Goal: Find specific page/section: Find specific page/section

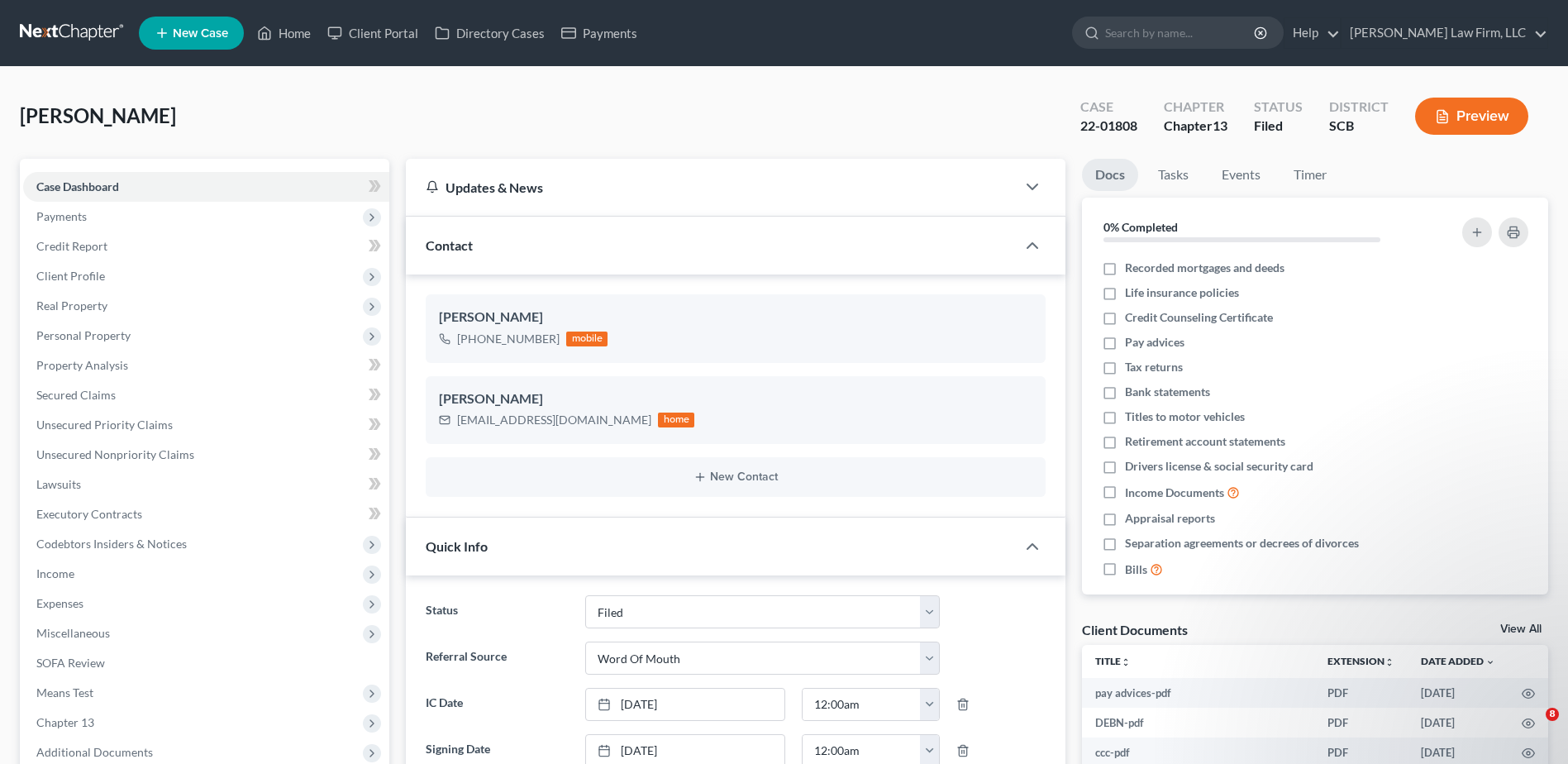
select select "2"
select select "0"
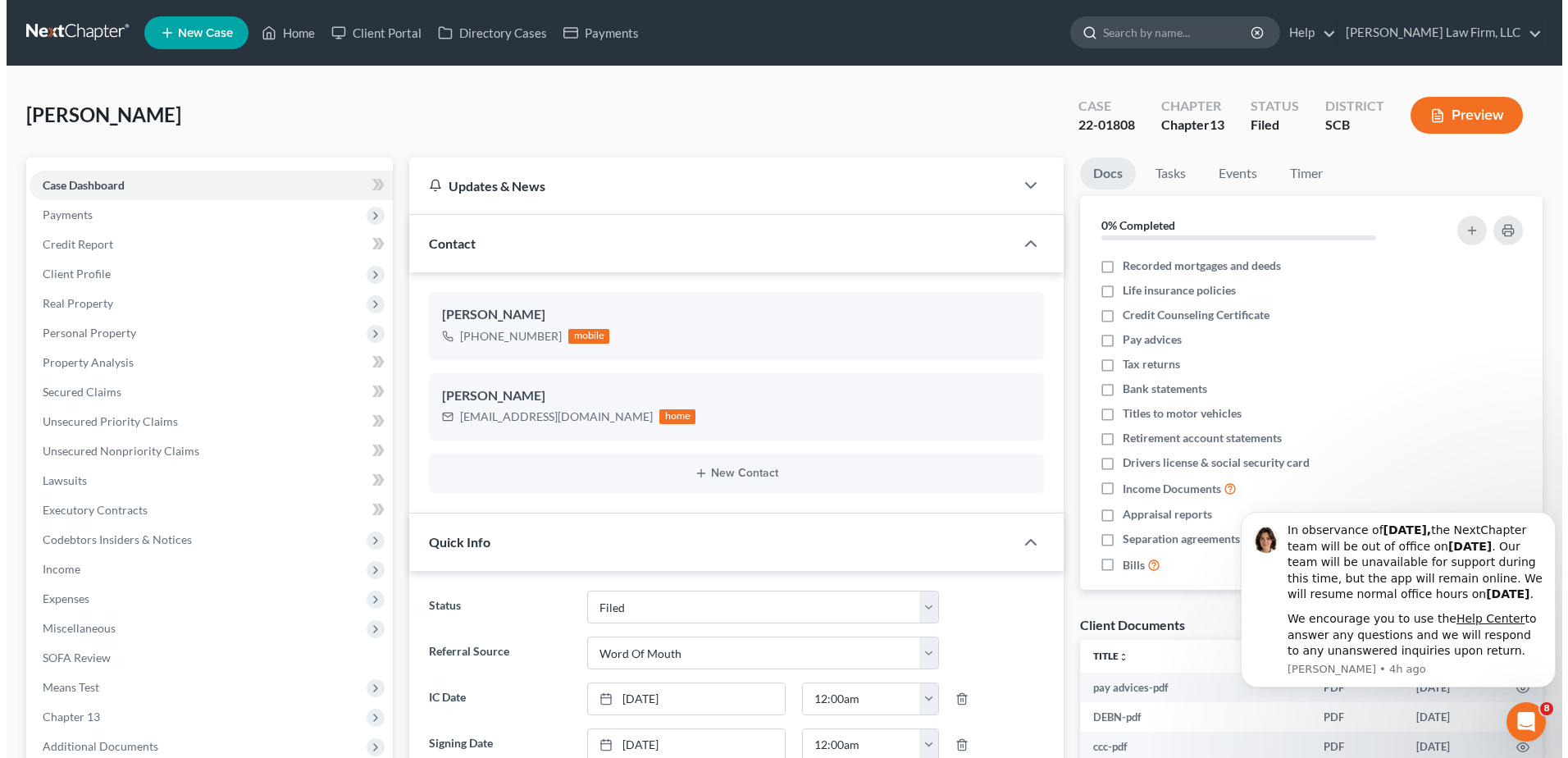
scroll to position [904, 0]
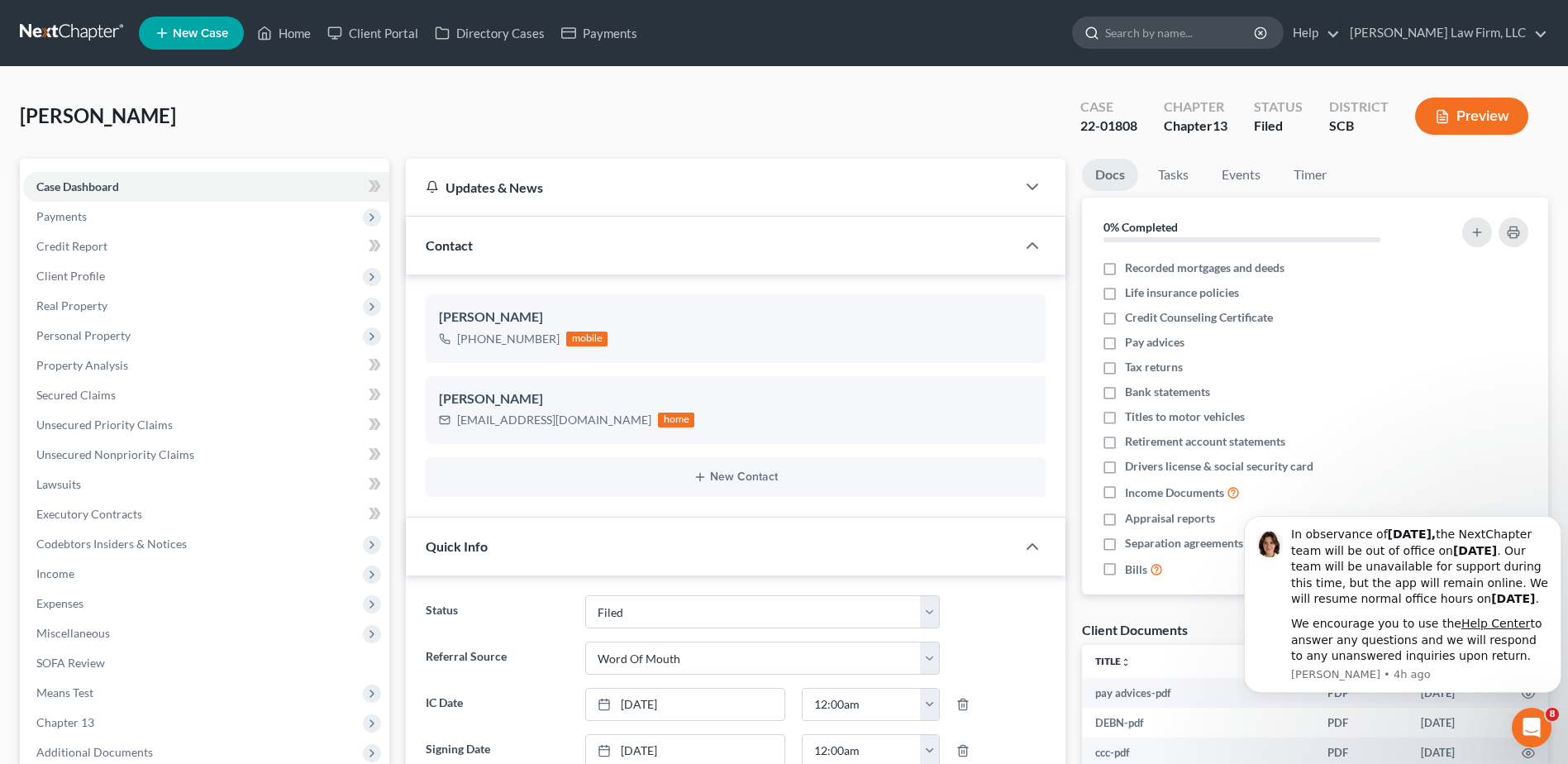
click at [1154, 32] on input "search" at bounding box center [1180, 32] width 151 height 31
type input "[DATE]"
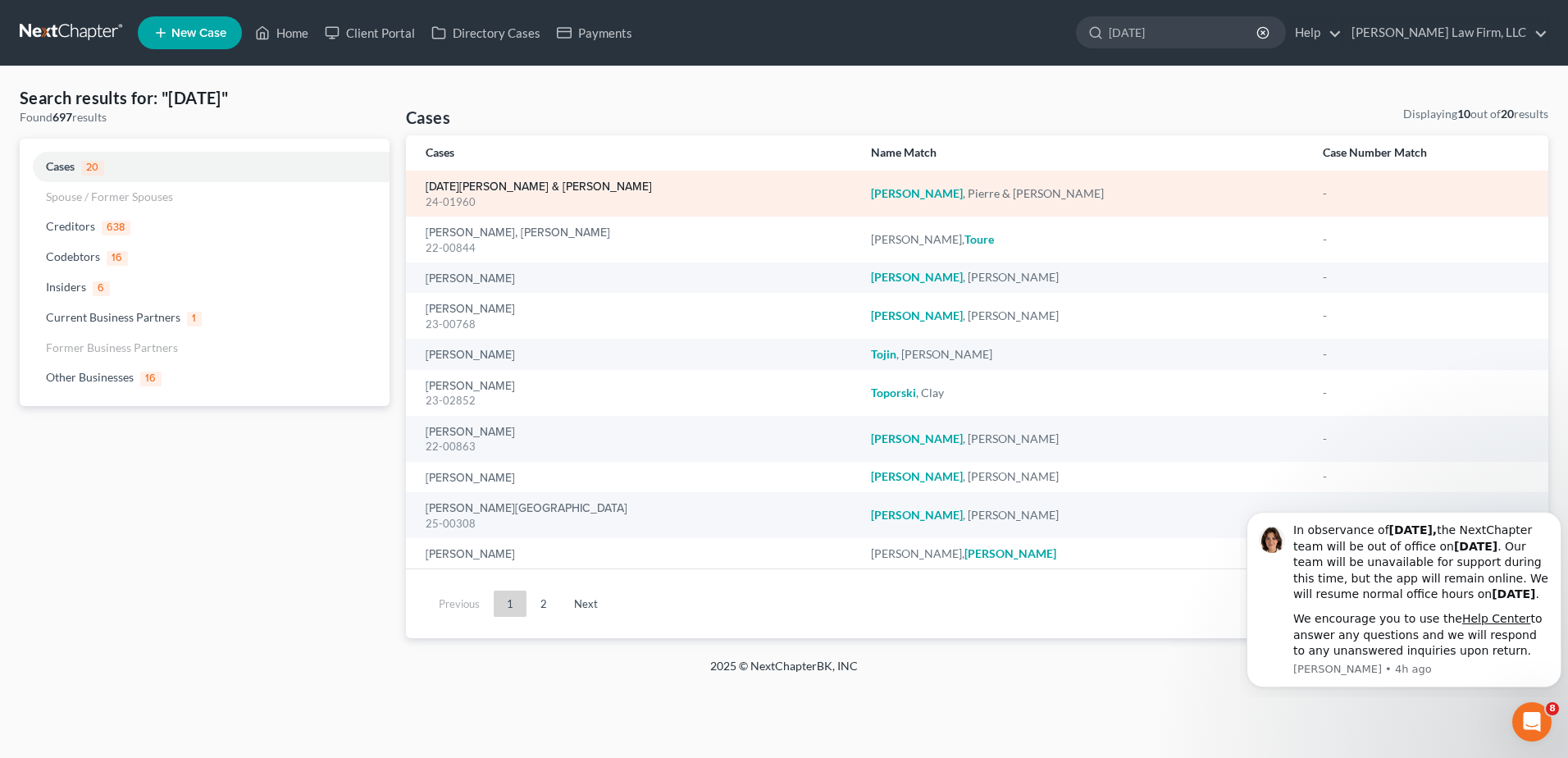
click at [491, 193] on link "[DATE][PERSON_NAME] & [PERSON_NAME]" at bounding box center [539, 187] width 227 height 12
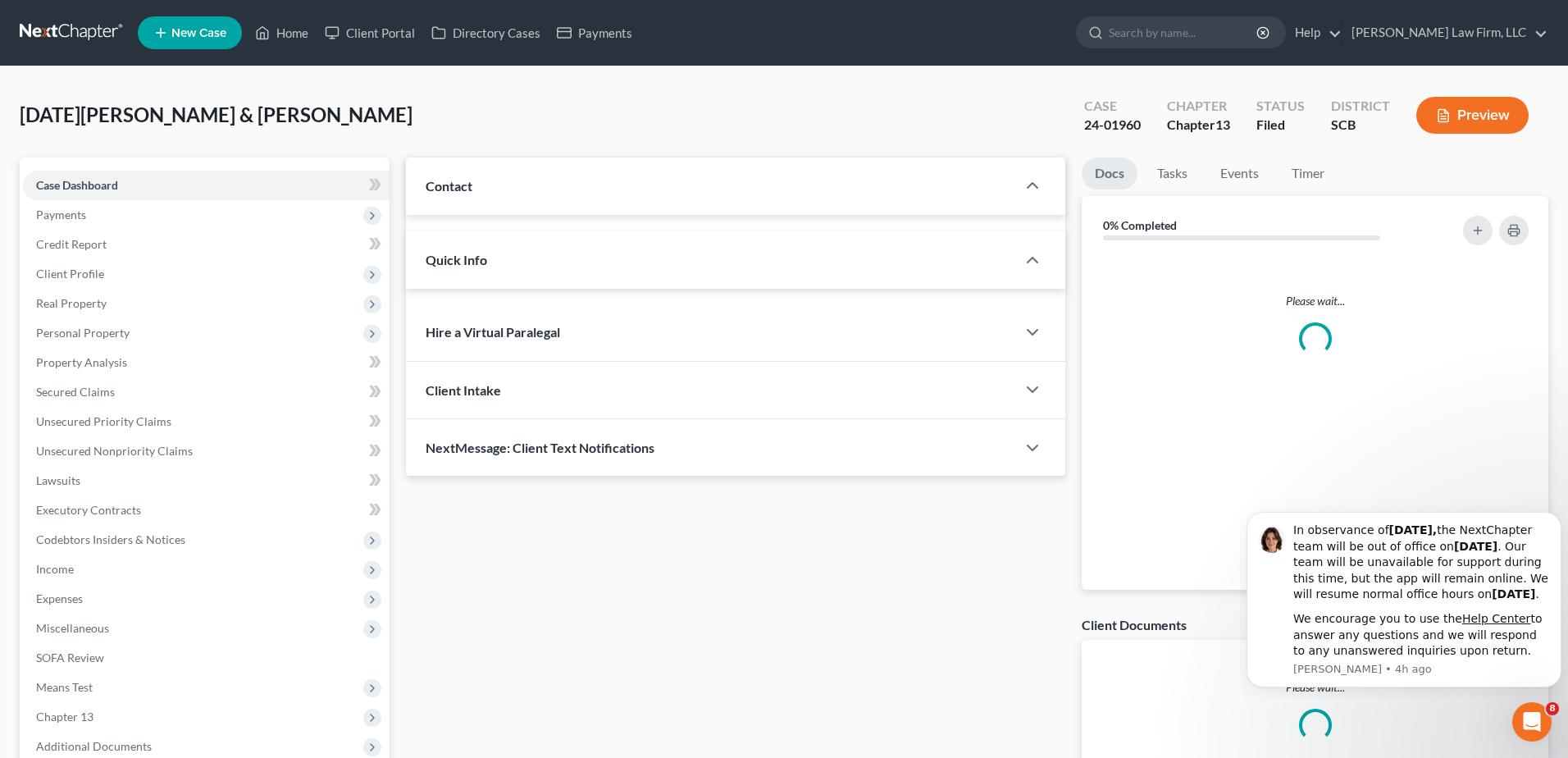
select select "1"
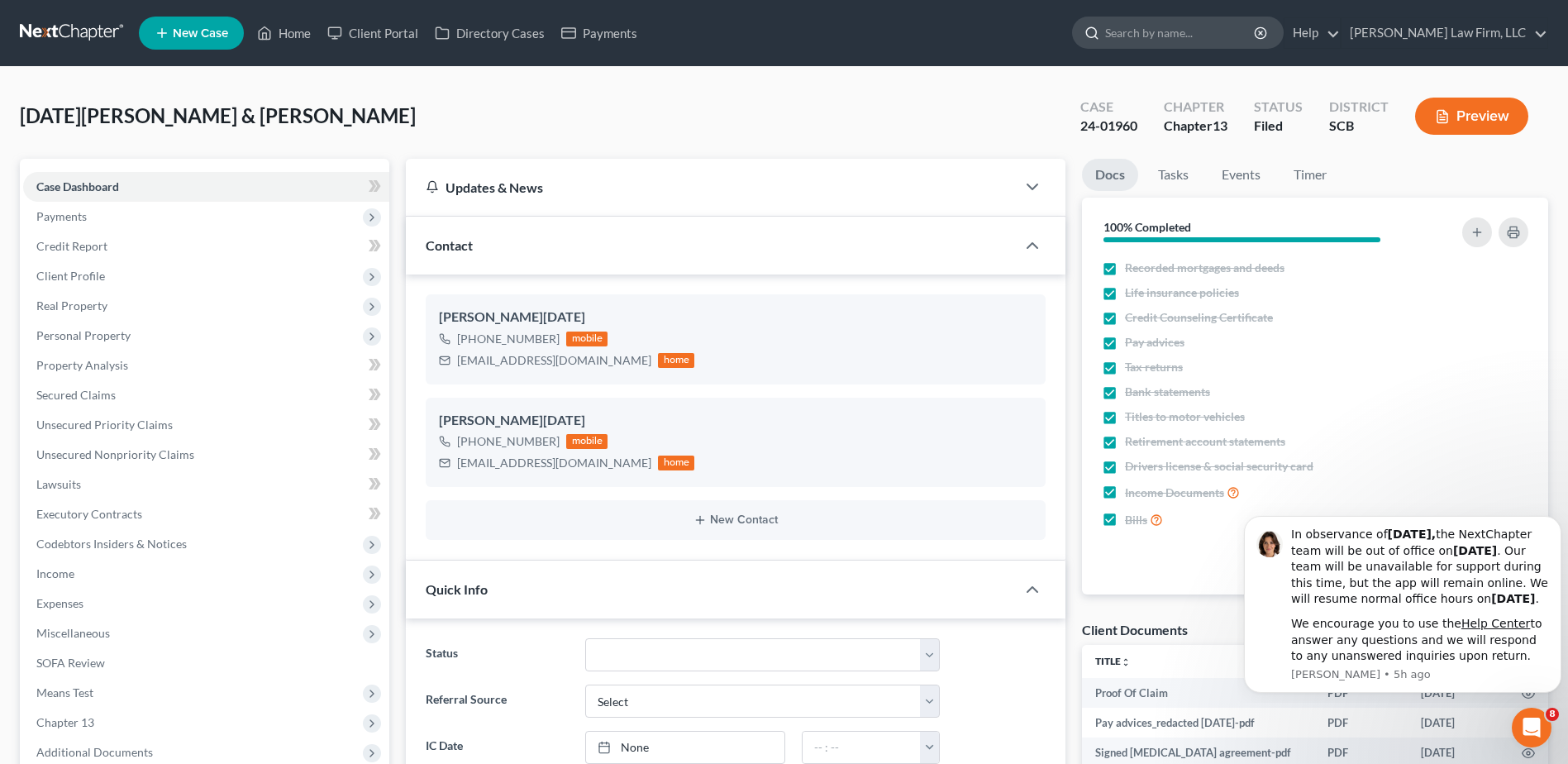
click at [1190, 32] on input "search" at bounding box center [1180, 32] width 151 height 31
type input "[PERSON_NAME]"
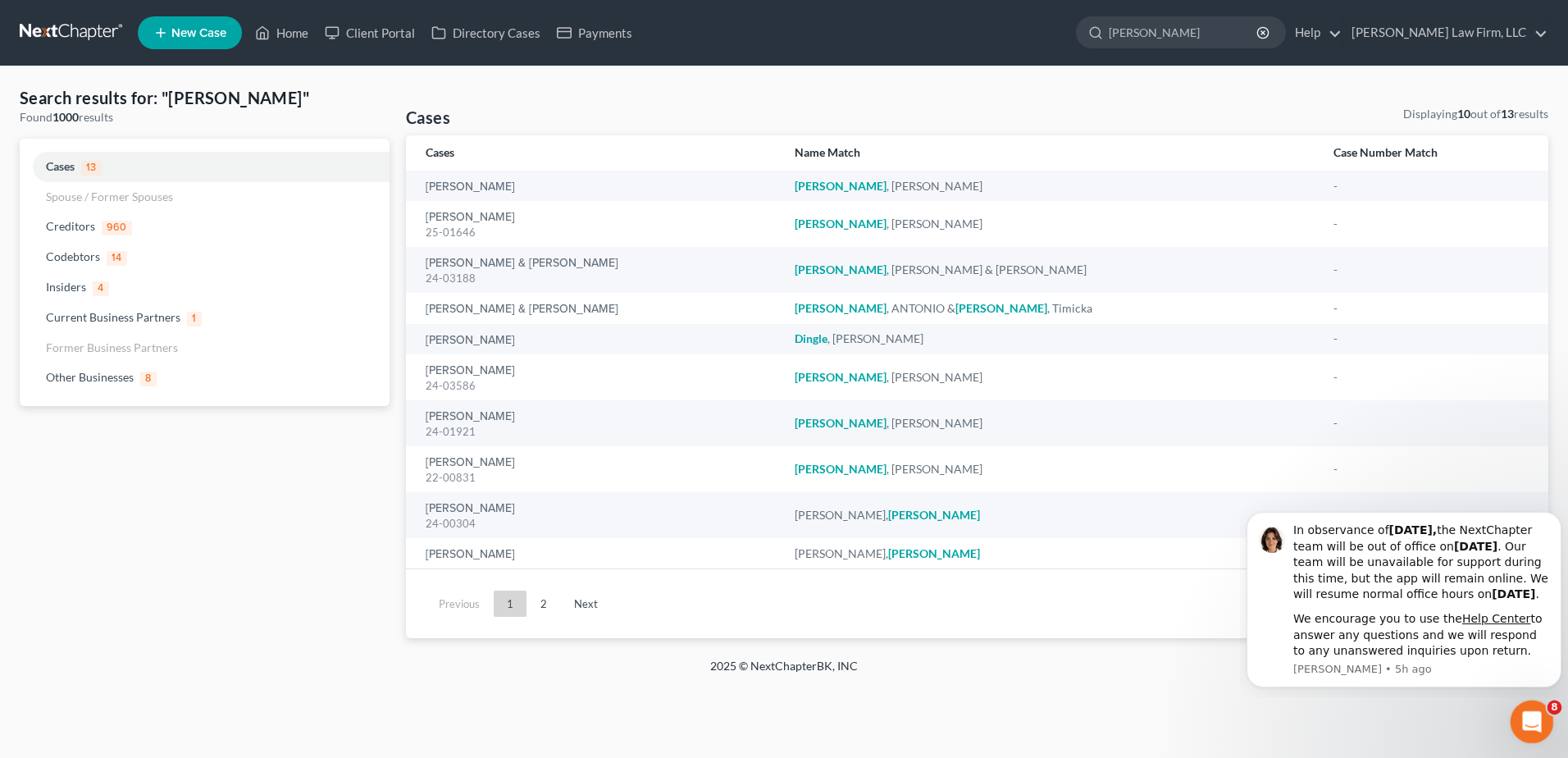
drag, startPoint x: 1539, startPoint y: 721, endPoint x: 3053, endPoint y: 1400, distance: 1659.3
click at [1541, 722] on div "Open Intercom Messenger" at bounding box center [1529, 719] width 54 height 54
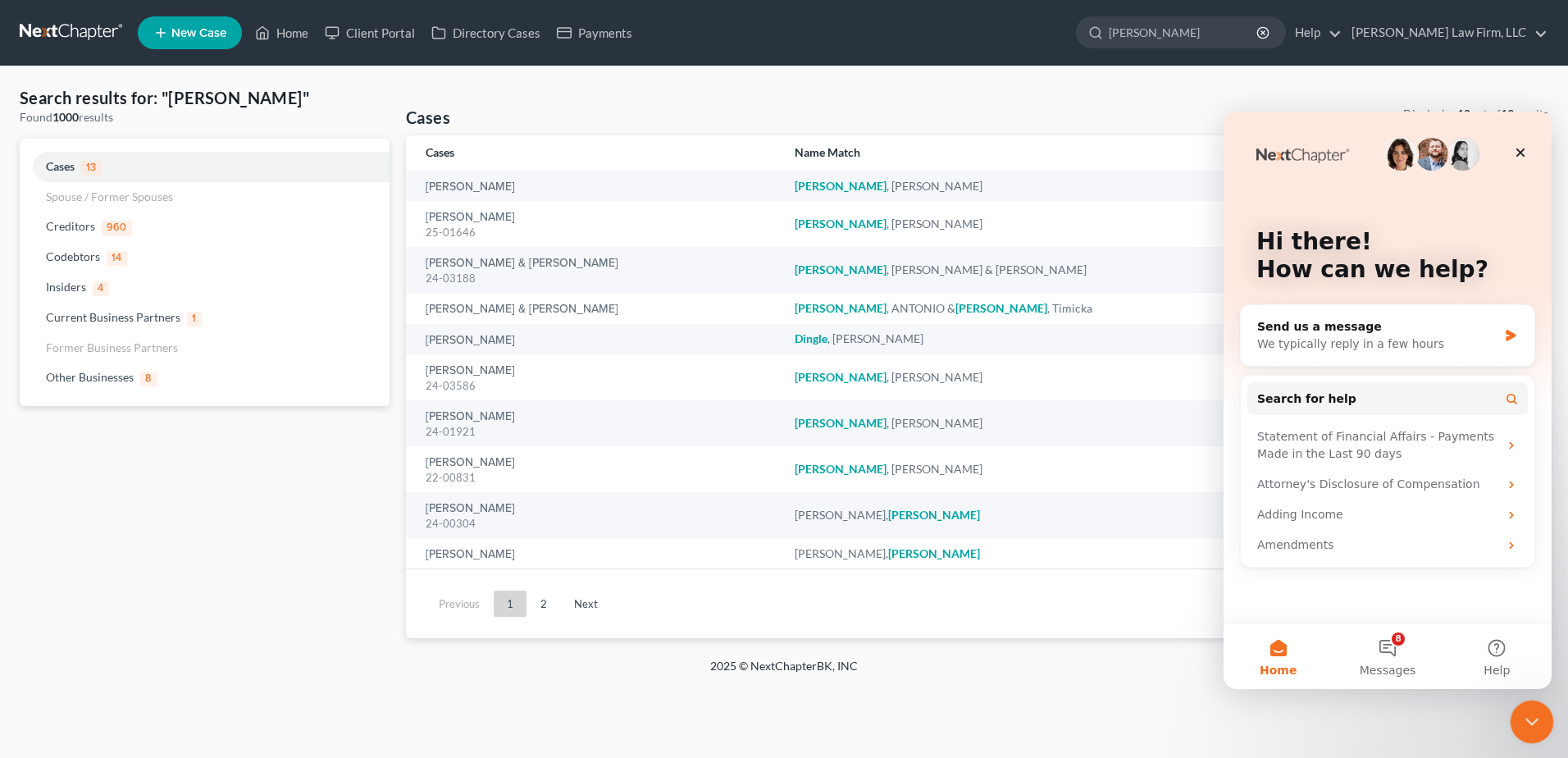
click at [1527, 716] on icon "Close Intercom Messenger" at bounding box center [1530, 720] width 20 height 20
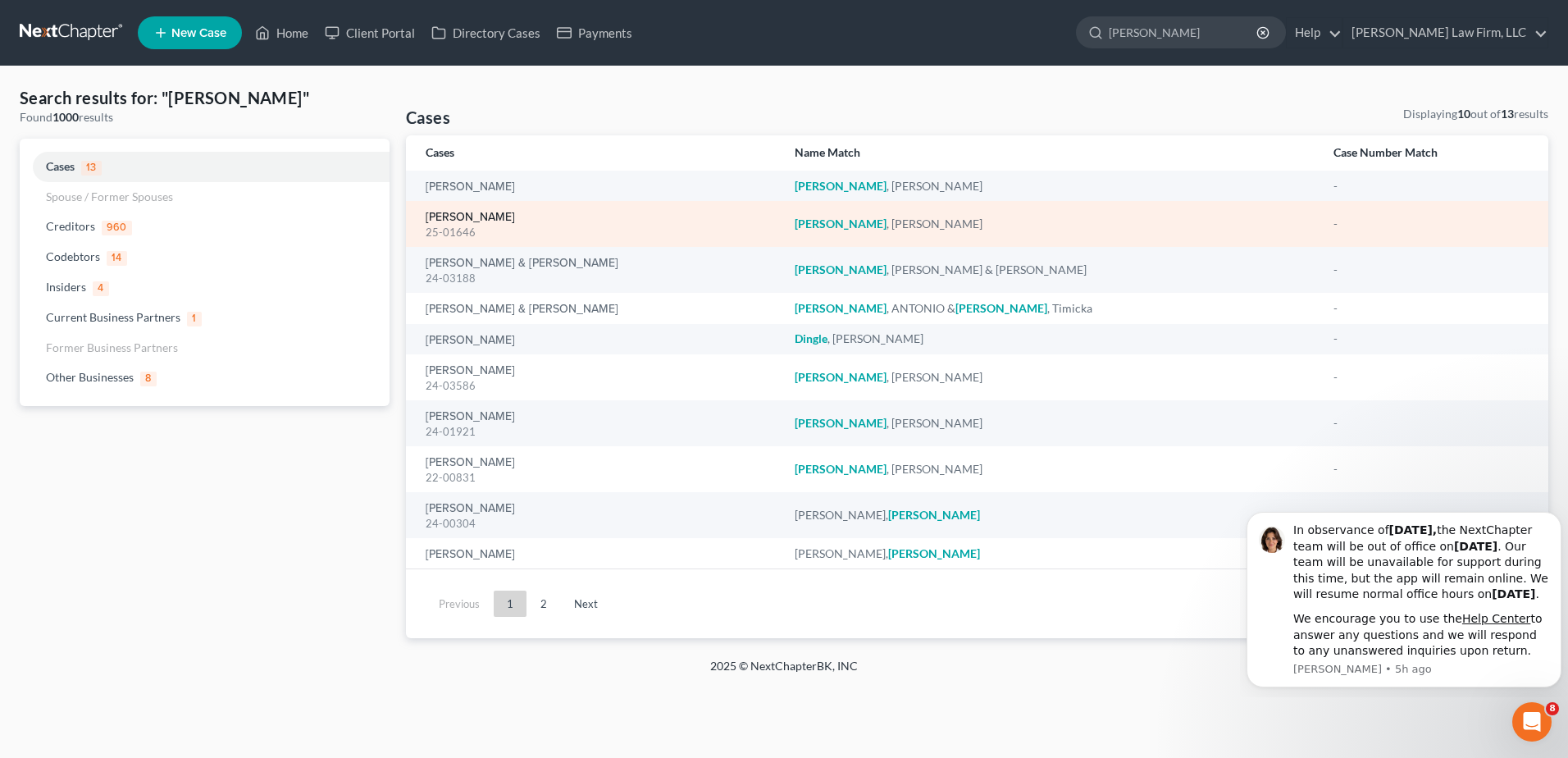
click at [471, 221] on link "[PERSON_NAME]" at bounding box center [470, 218] width 90 height 12
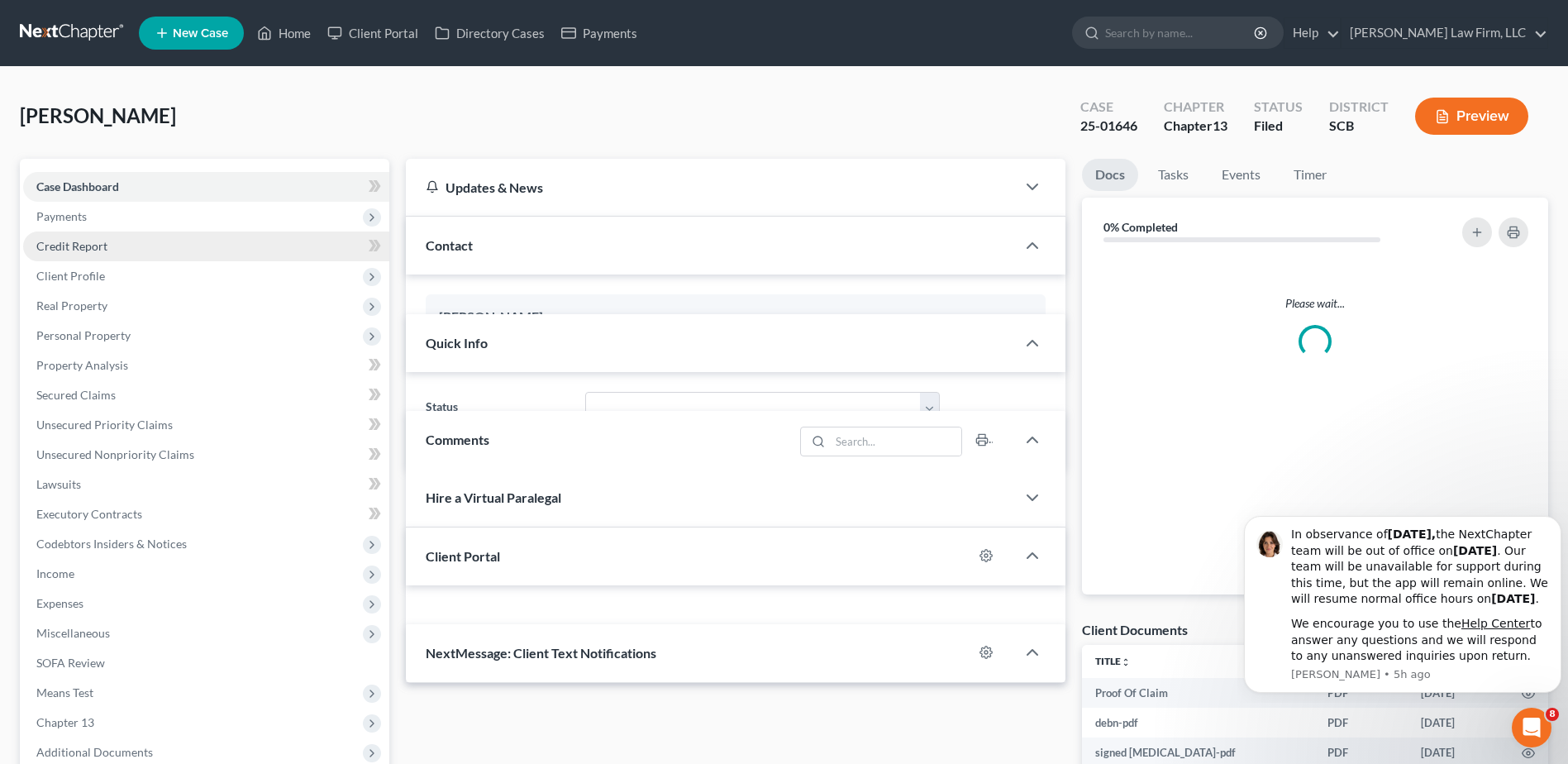
select select "0"
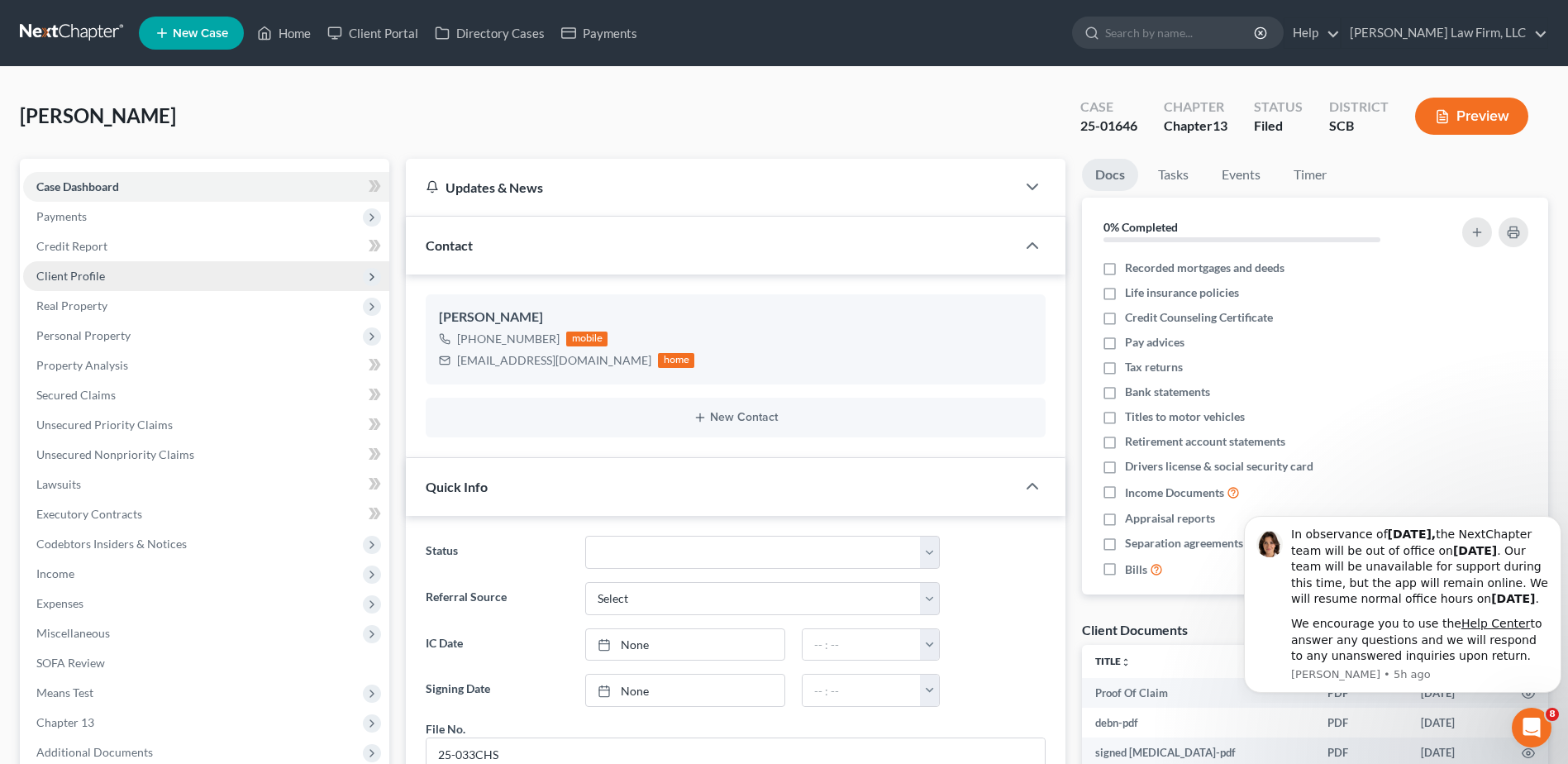
click at [99, 277] on span "Client Profile" at bounding box center [71, 275] width 69 height 14
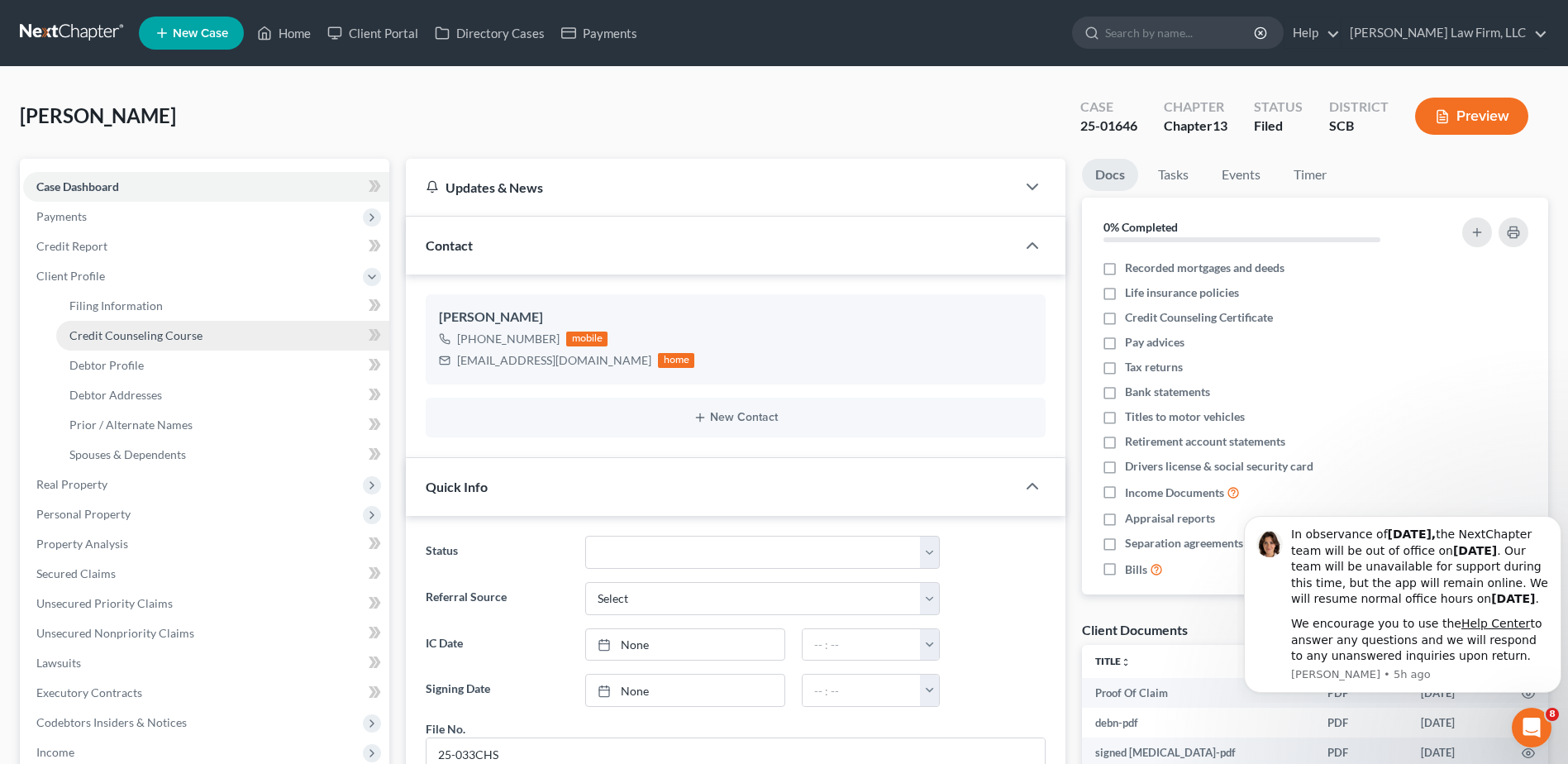
scroll to position [7, 0]
click at [129, 316] on link "Filing Information" at bounding box center [223, 306] width 333 height 30
select select "1"
select select "0"
select select "3"
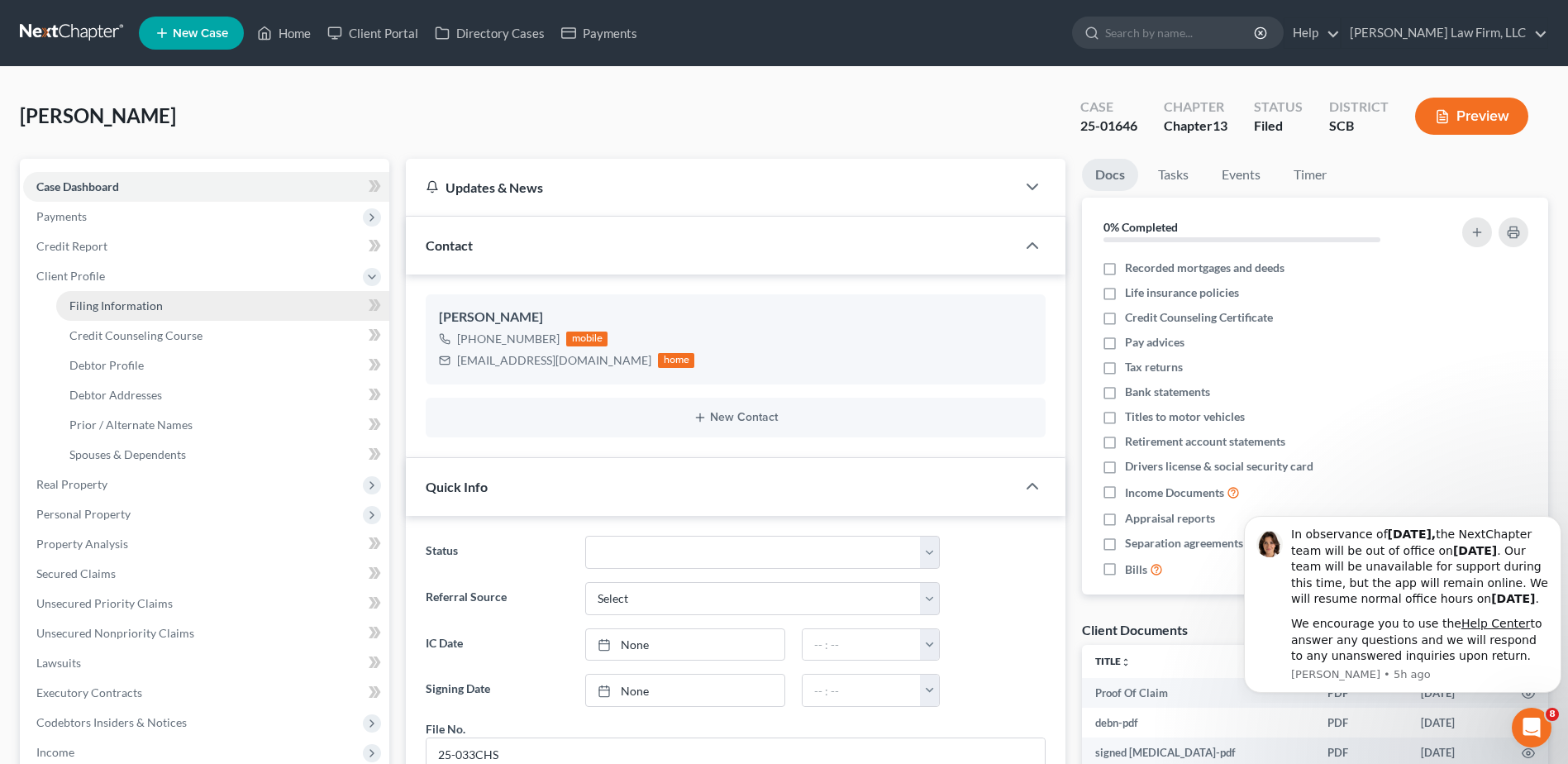
select select "42"
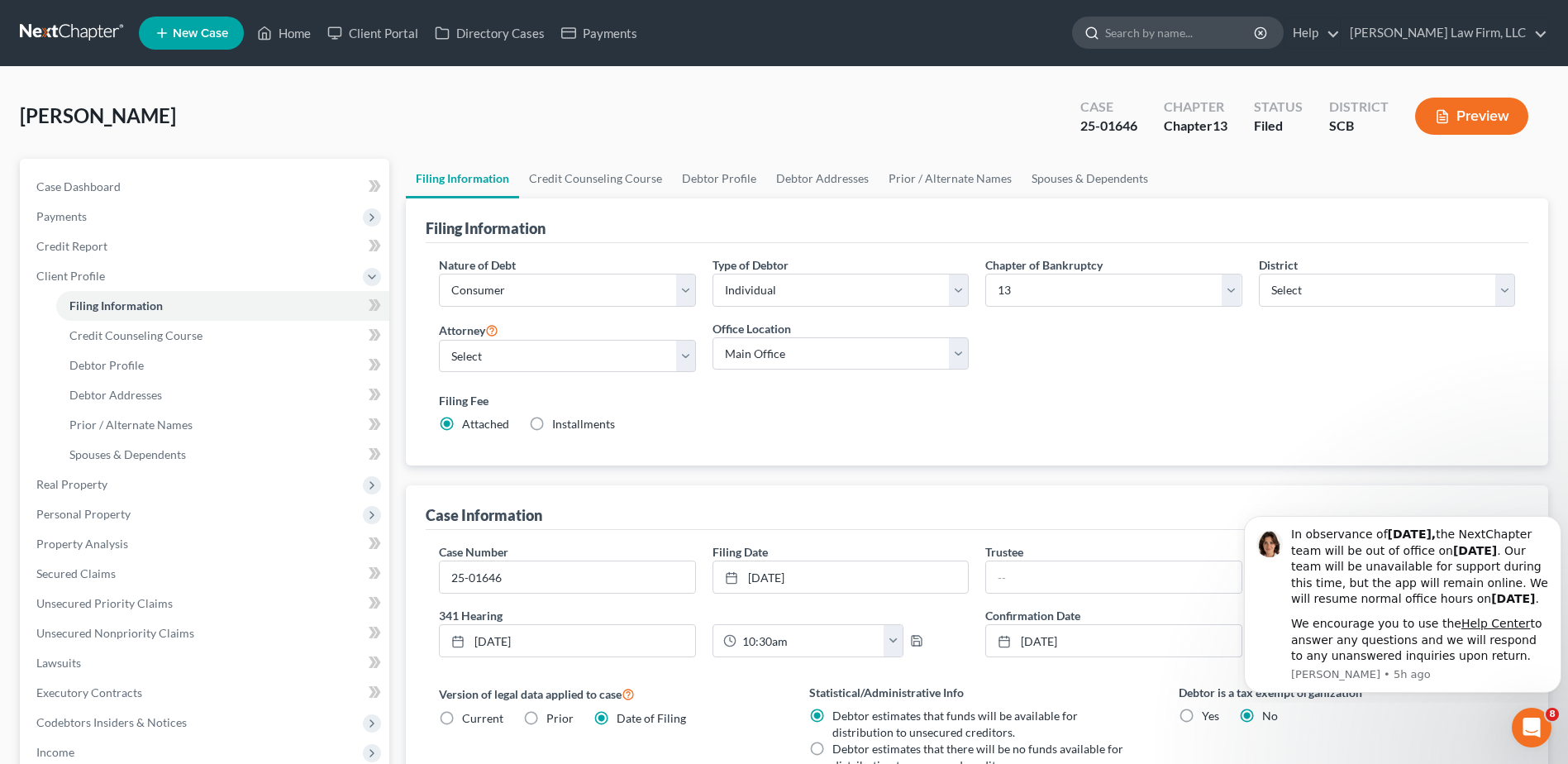
click at [1191, 35] on input "search" at bounding box center [1180, 32] width 151 height 31
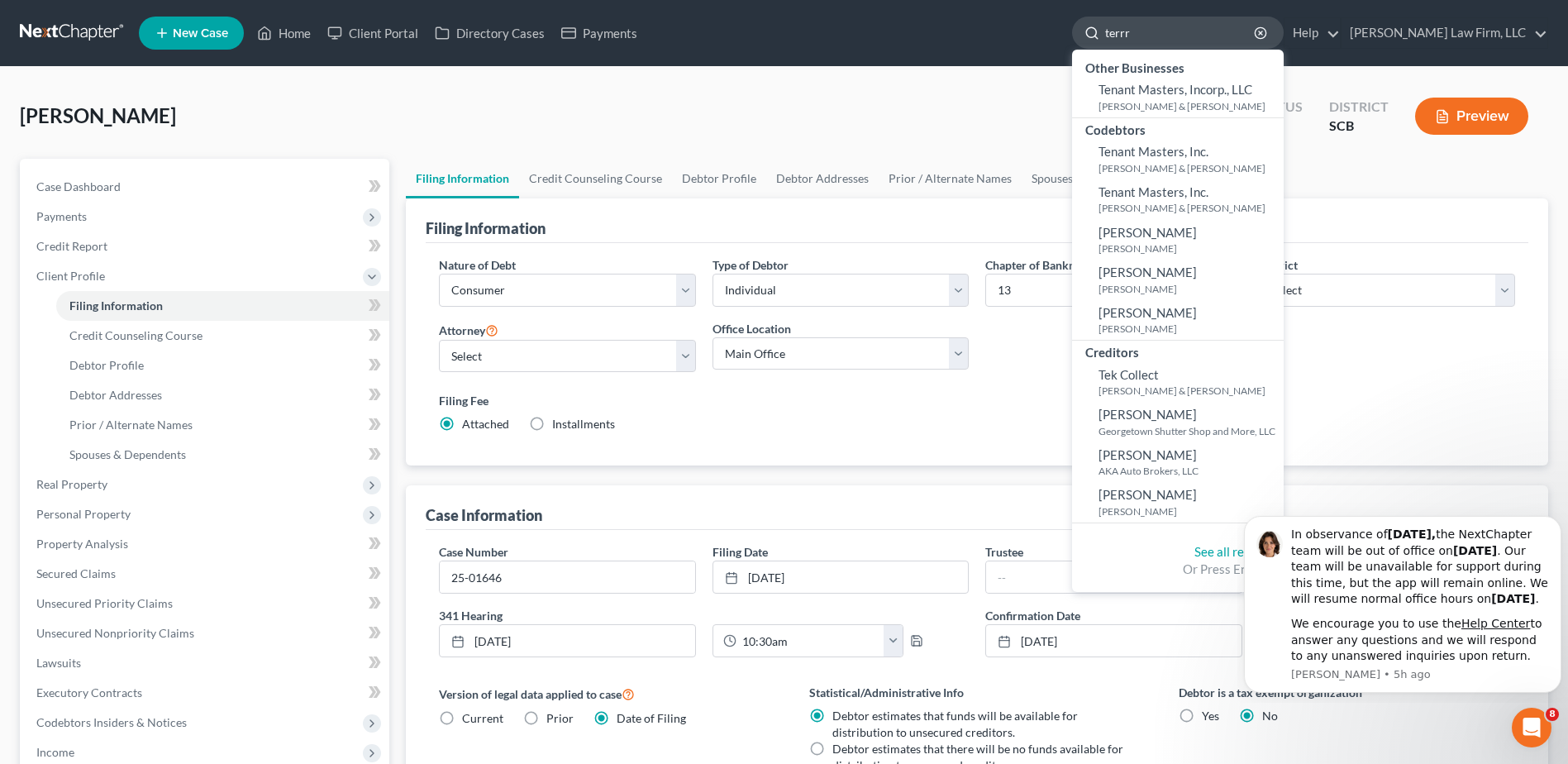
type input "terrry"
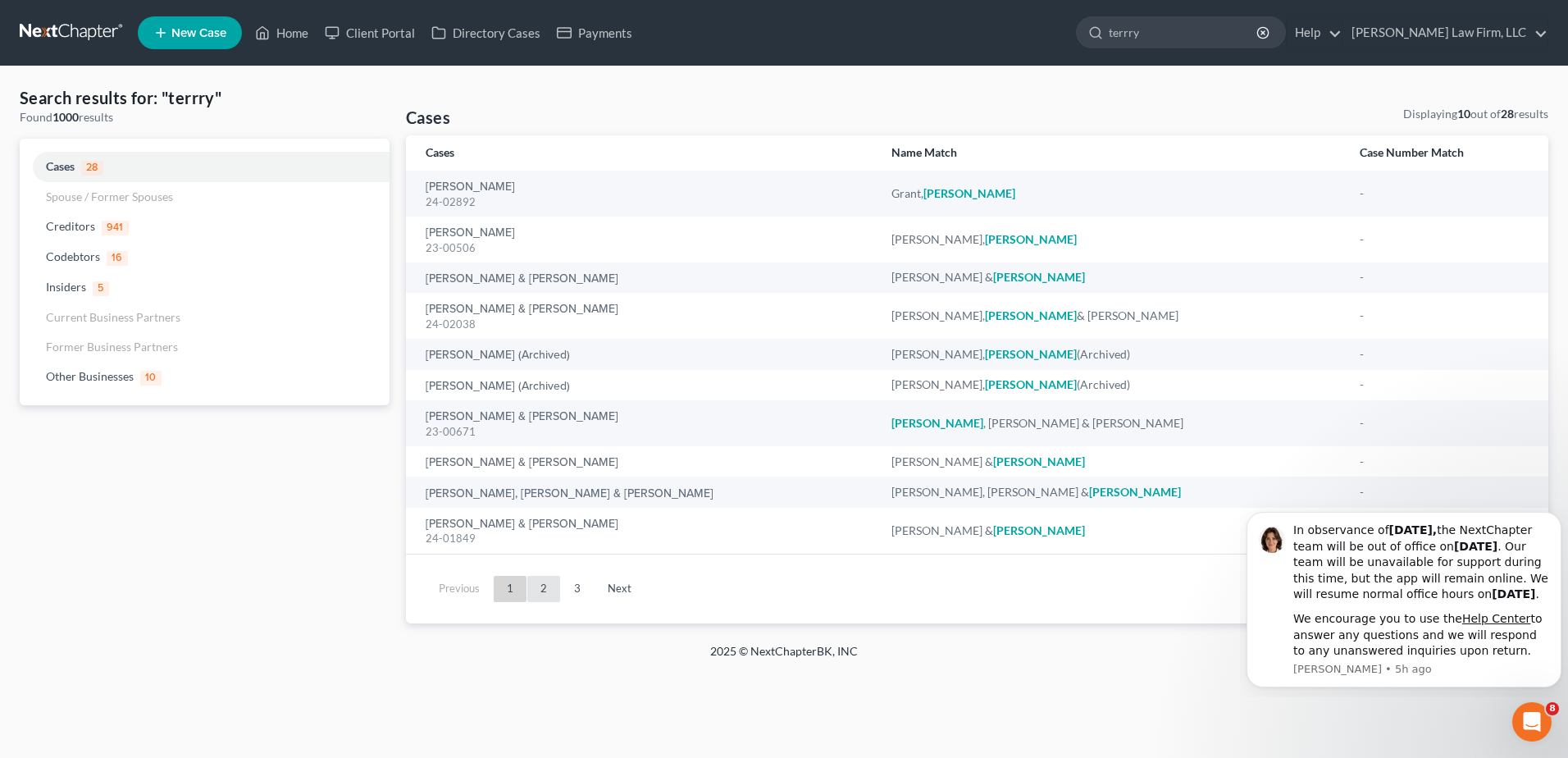
click at [551, 588] on link "2" at bounding box center [543, 588] width 33 height 27
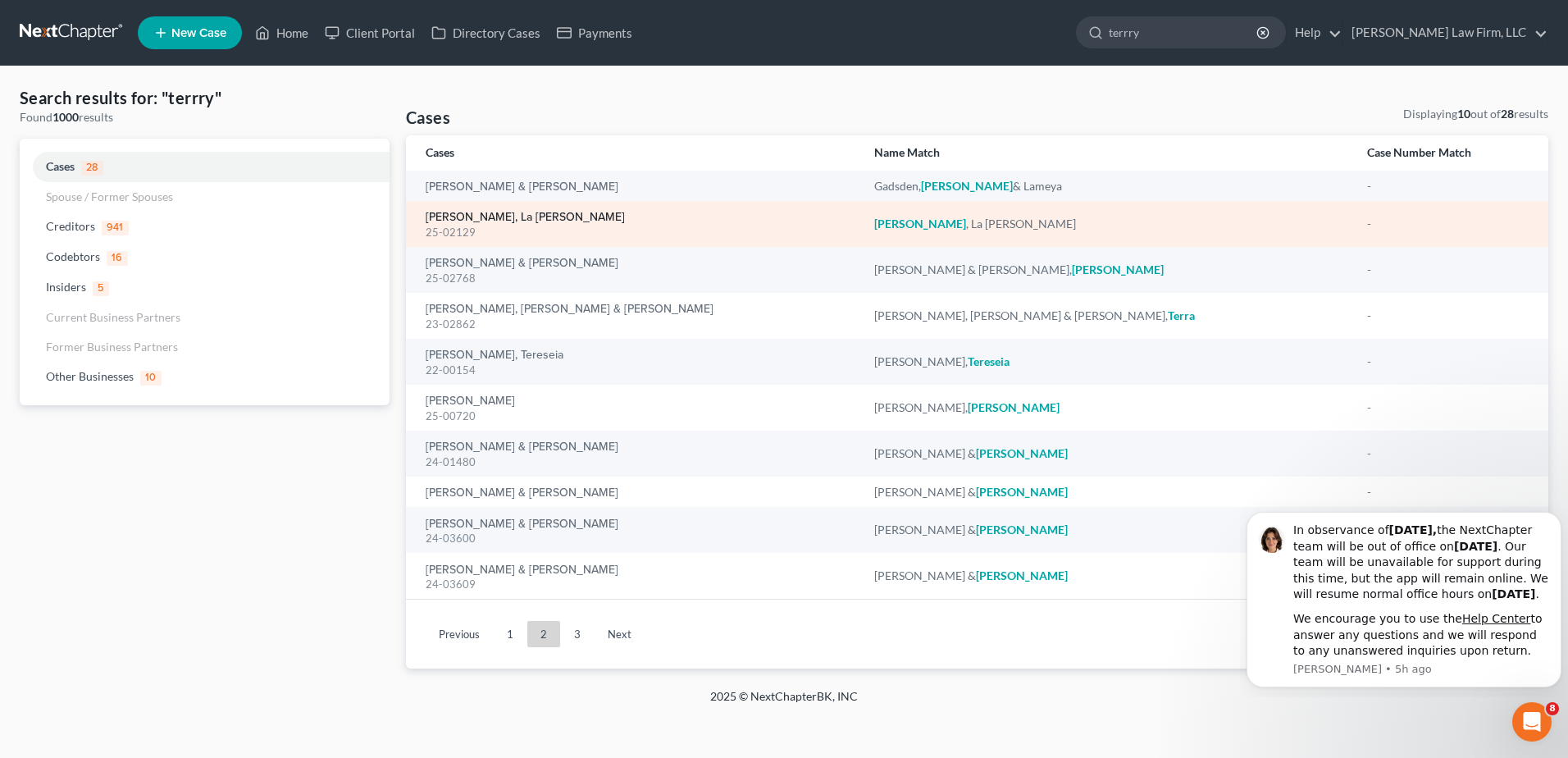
click at [471, 220] on link "[PERSON_NAME], La [PERSON_NAME]" at bounding box center [525, 218] width 199 height 12
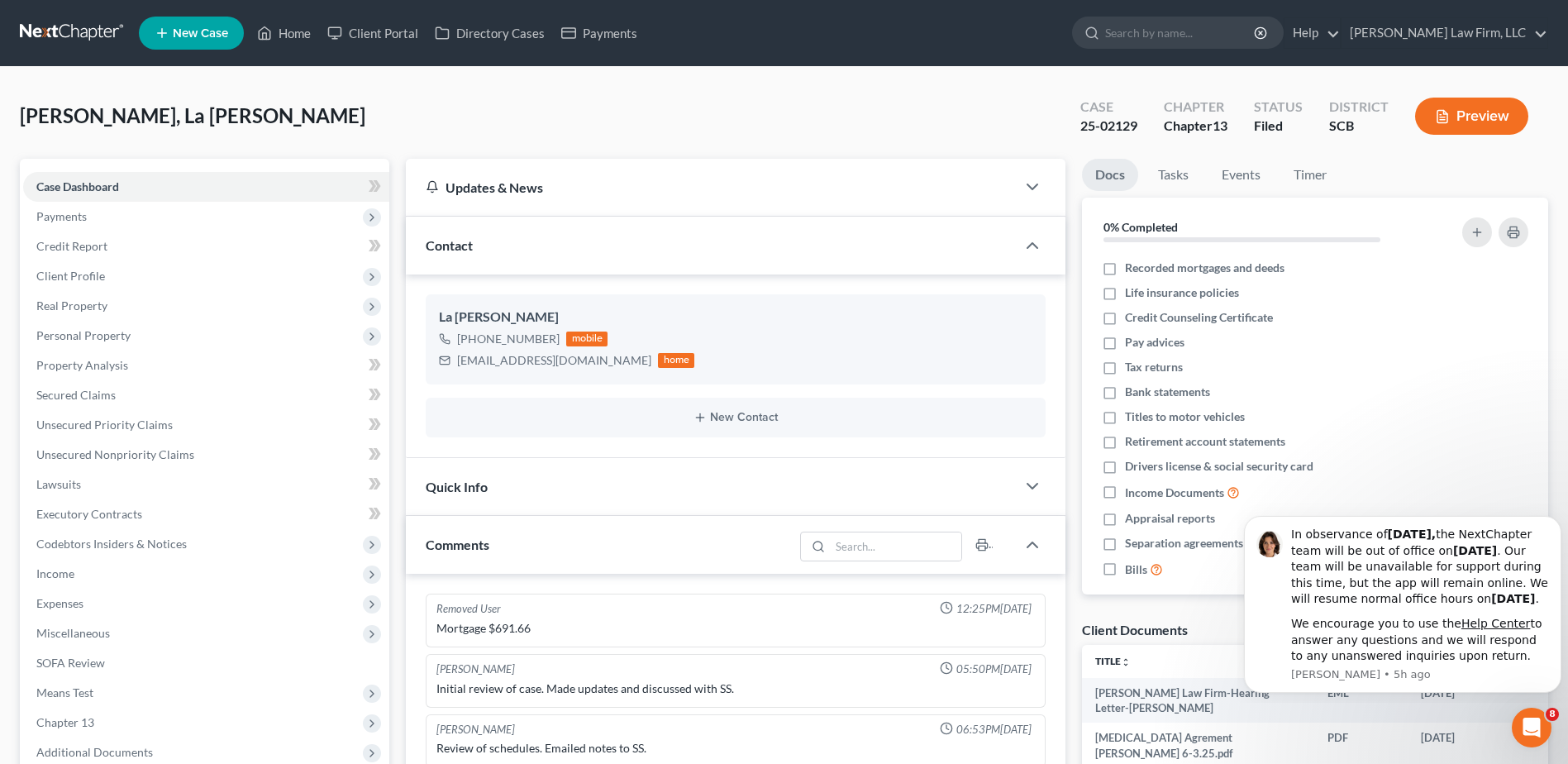
scroll to position [379, 0]
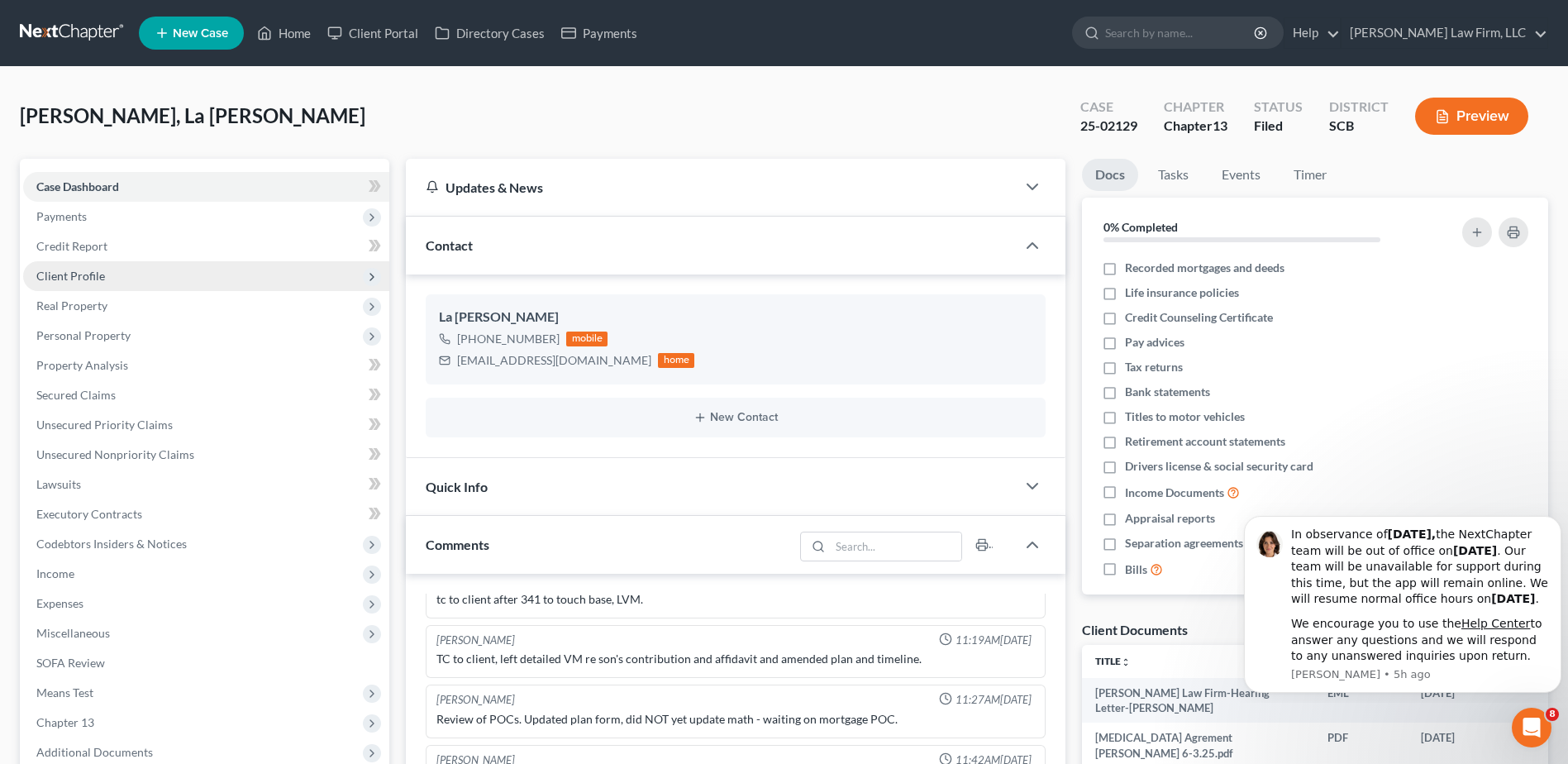
click at [90, 278] on span "Client Profile" at bounding box center [71, 275] width 69 height 14
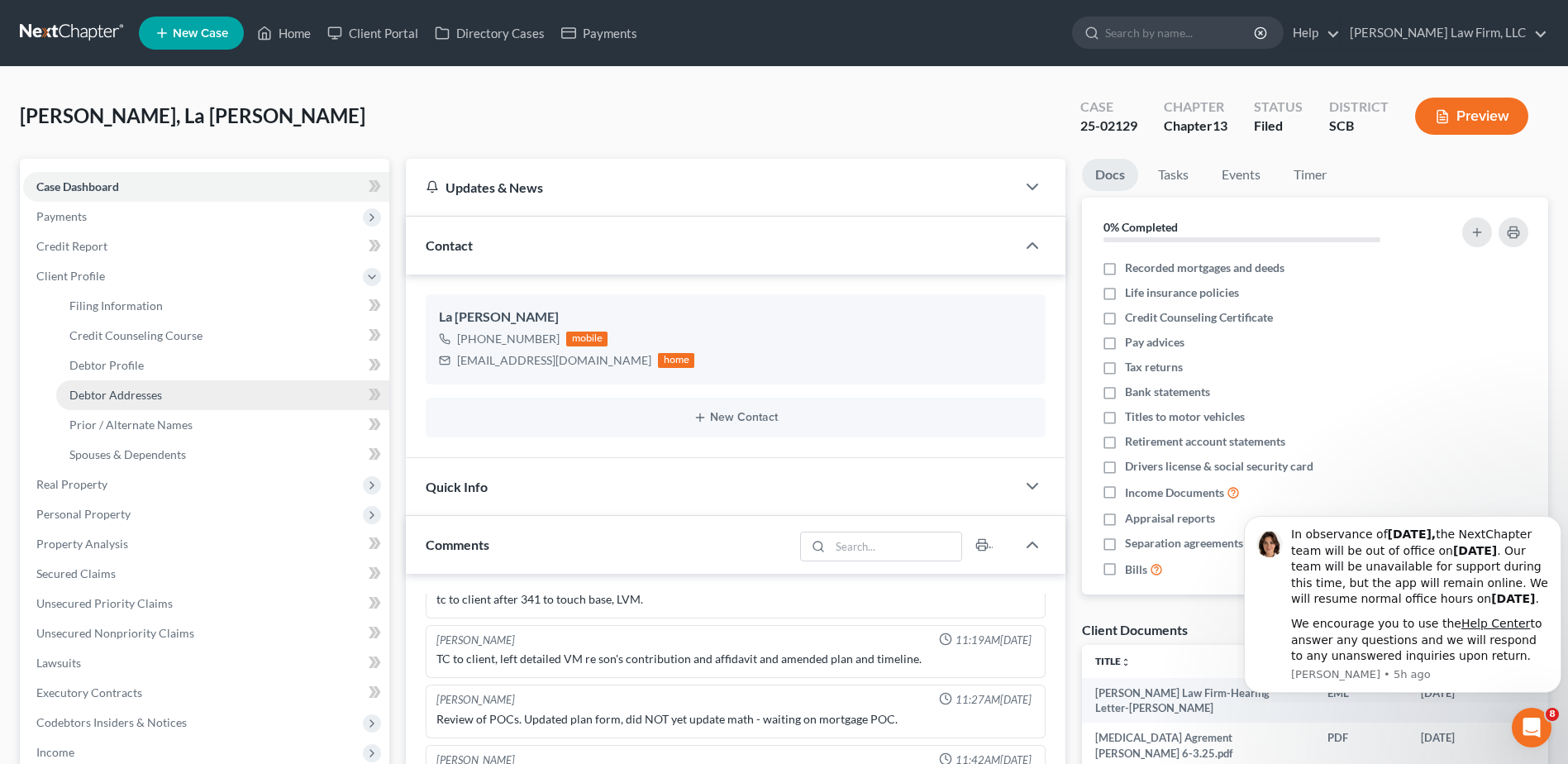
click at [143, 396] on span "Debtor Addresses" at bounding box center [115, 394] width 92 height 14
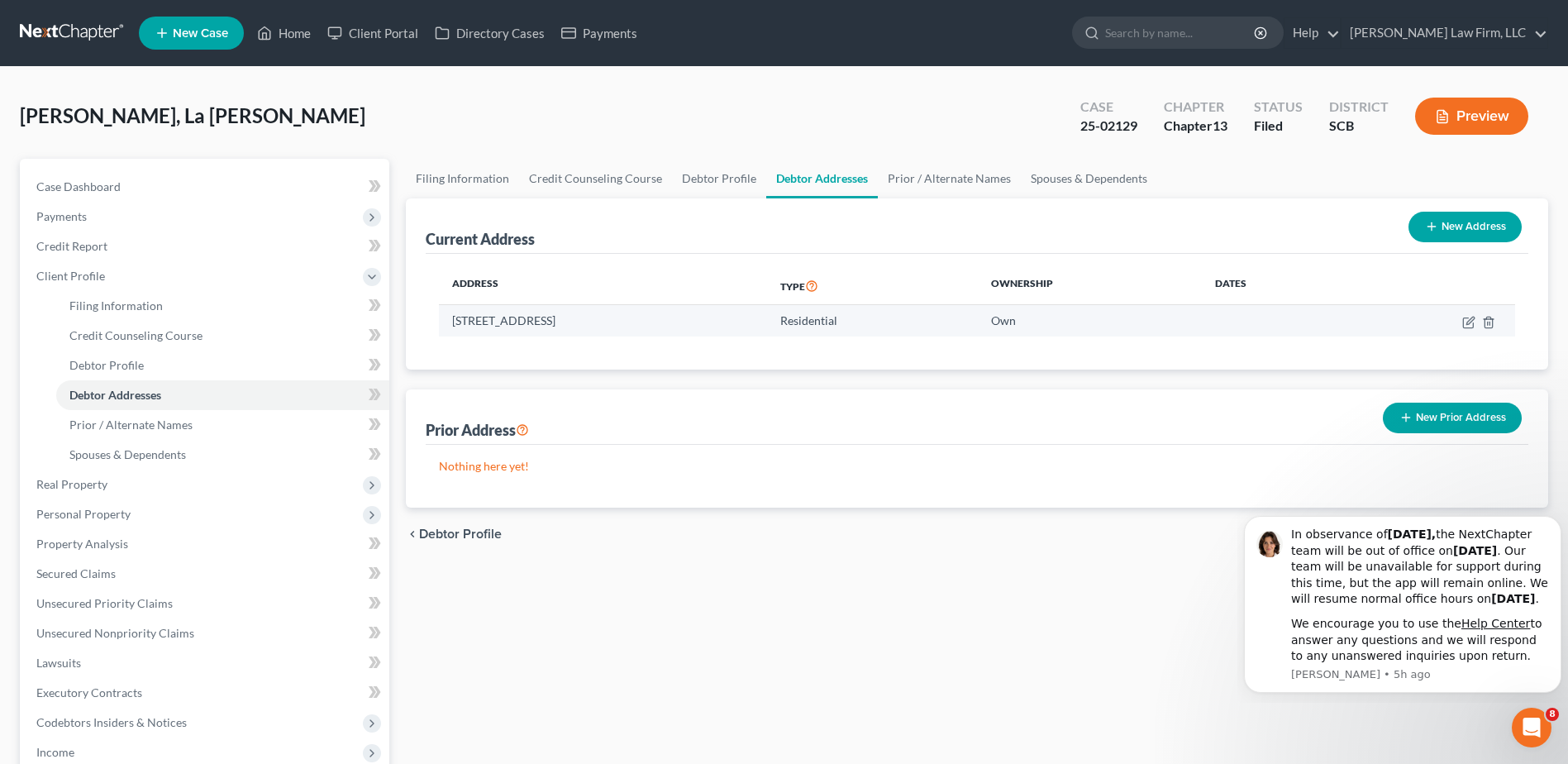
drag, startPoint x: 453, startPoint y: 318, endPoint x: 738, endPoint y: 318, distance: 285.0
click at [738, 318] on td "[STREET_ADDRESS]" at bounding box center [603, 321] width 328 height 32
copy td "[STREET_ADDRESS]"
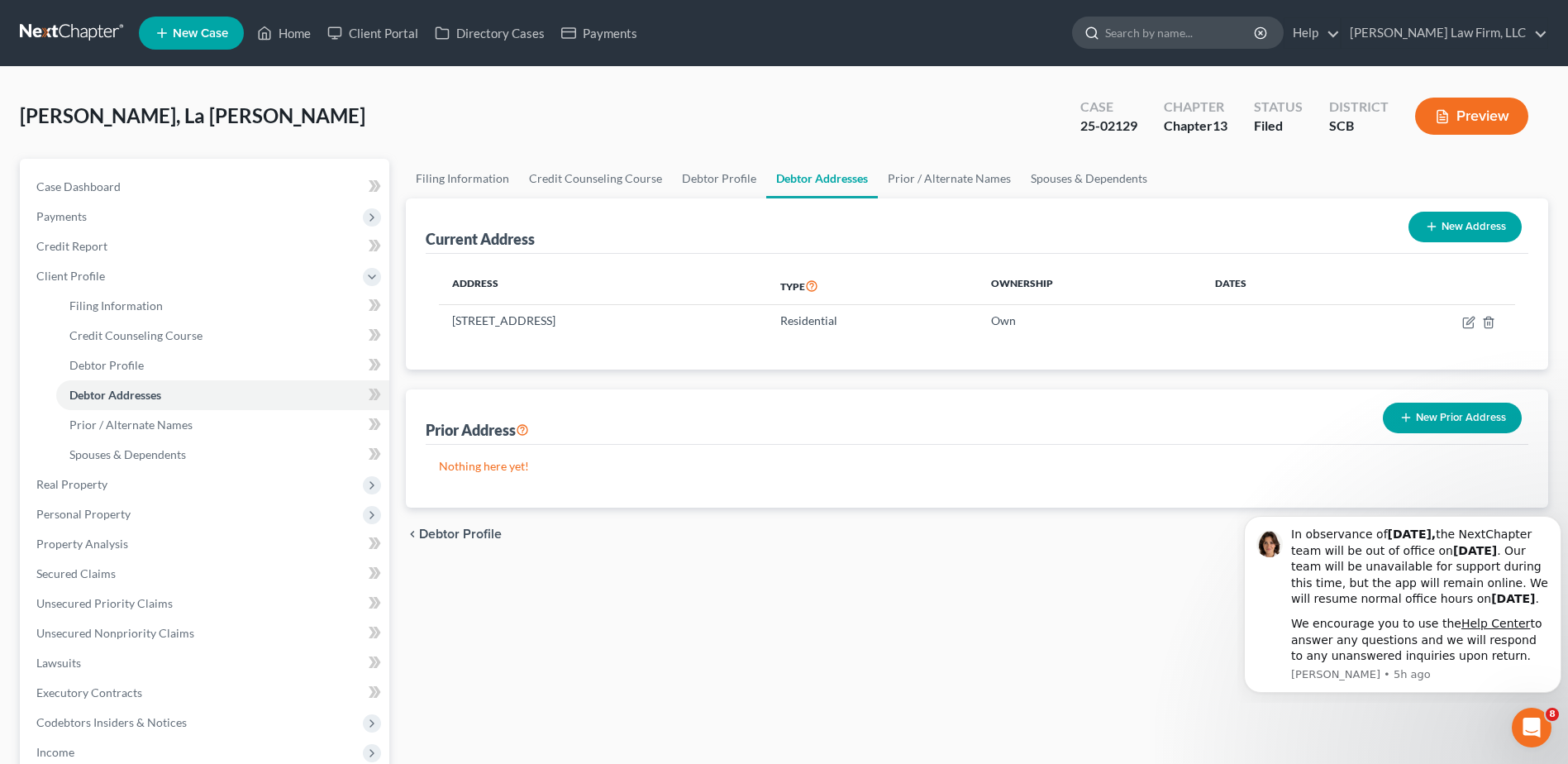
drag, startPoint x: 1202, startPoint y: 47, endPoint x: 1195, endPoint y: 37, distance: 12.2
click at [1201, 46] on input "search" at bounding box center [1180, 32] width 151 height 31
click at [1194, 34] on input "search" at bounding box center [1180, 32] width 151 height 31
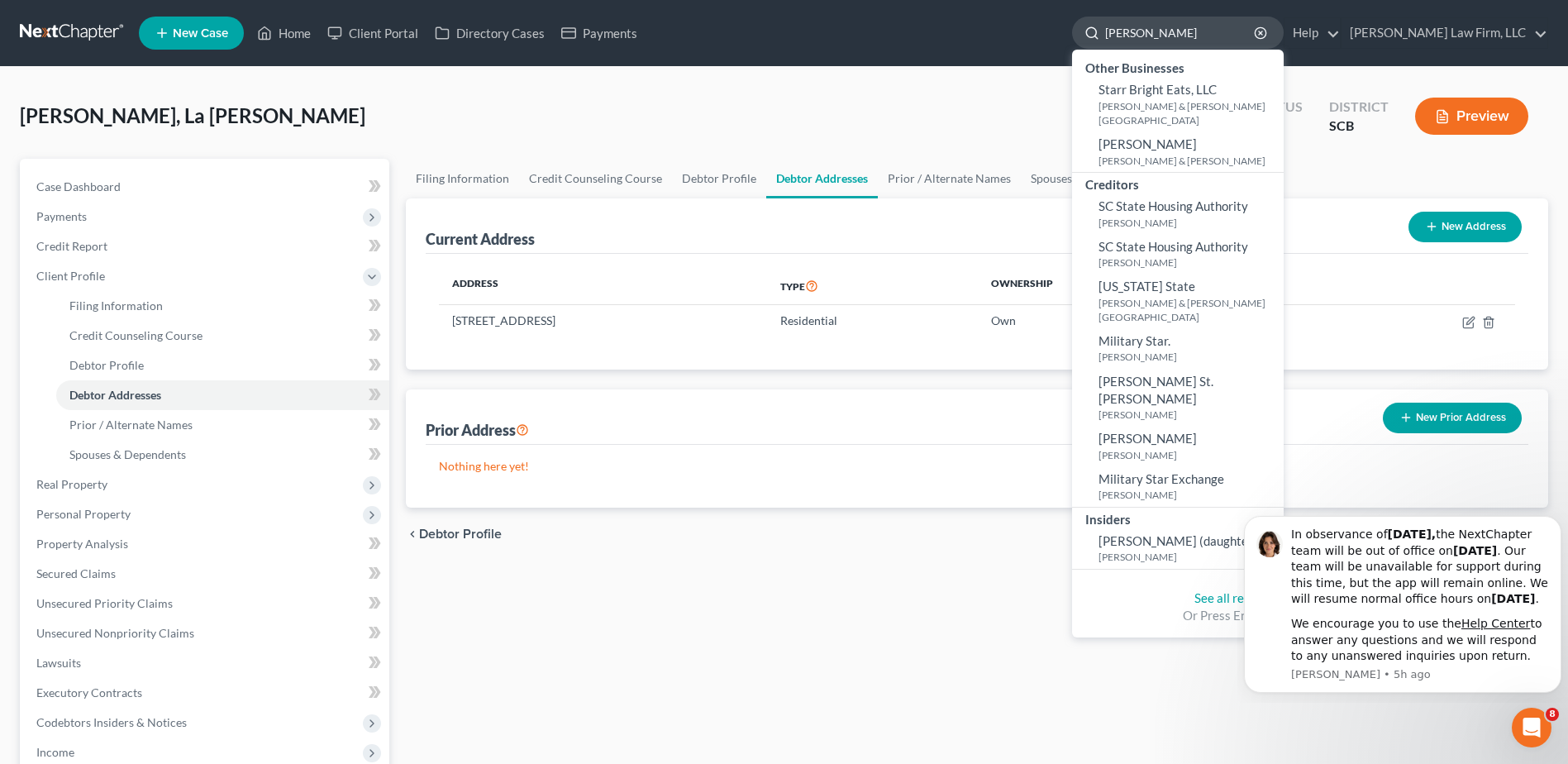
type input "[PERSON_NAME]"
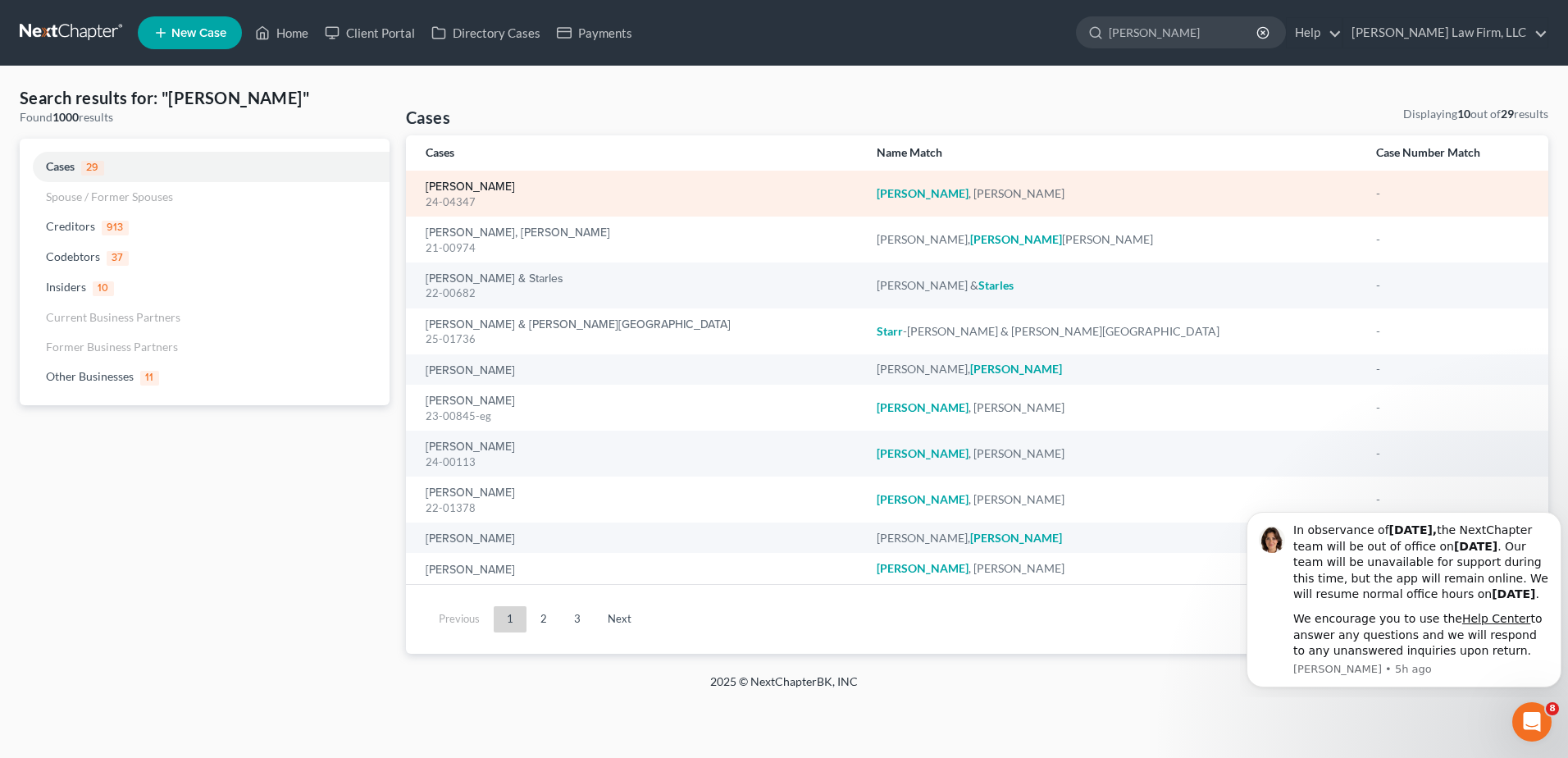
click at [437, 190] on link "[PERSON_NAME]" at bounding box center [470, 187] width 90 height 12
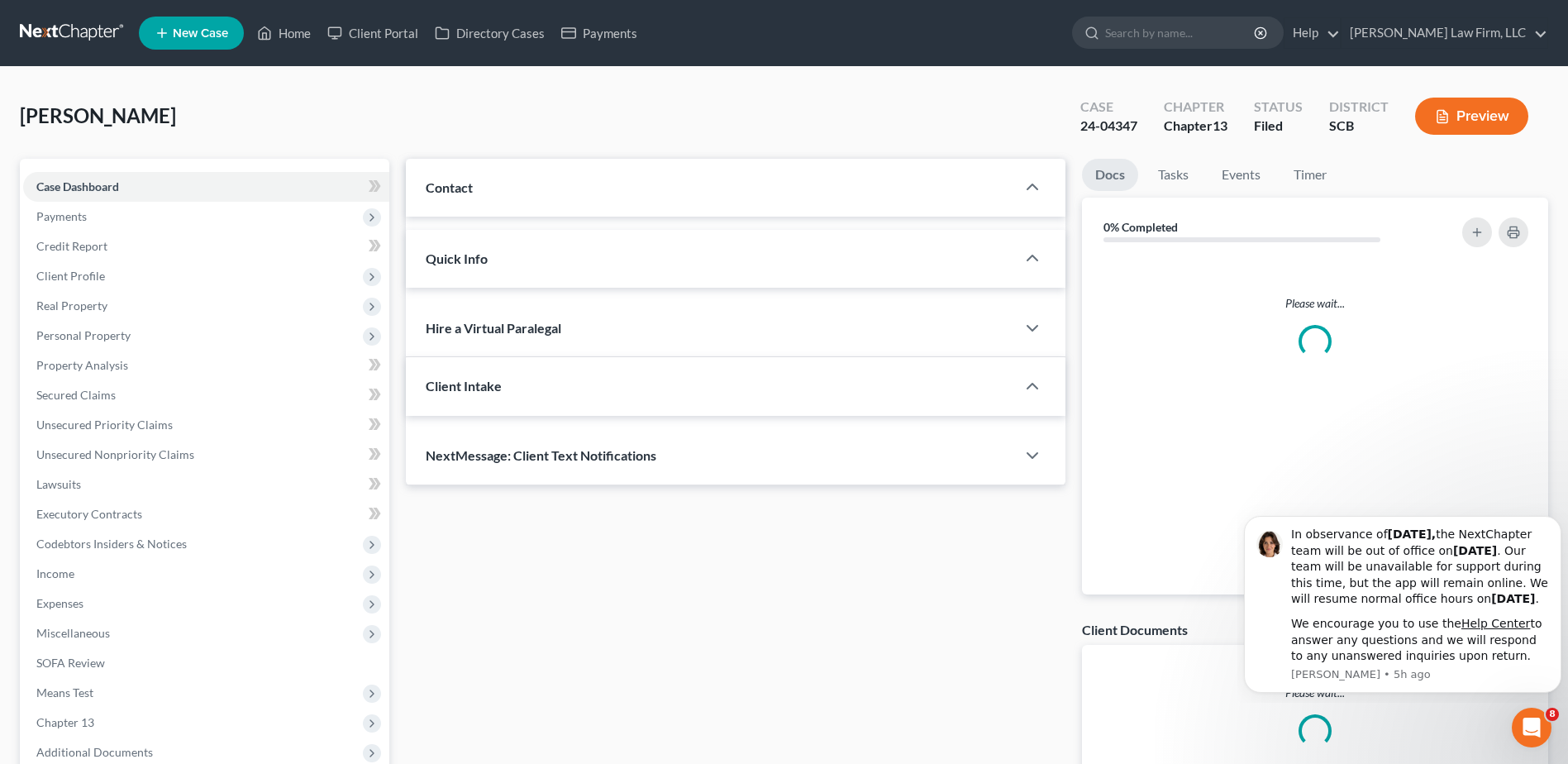
select select "0"
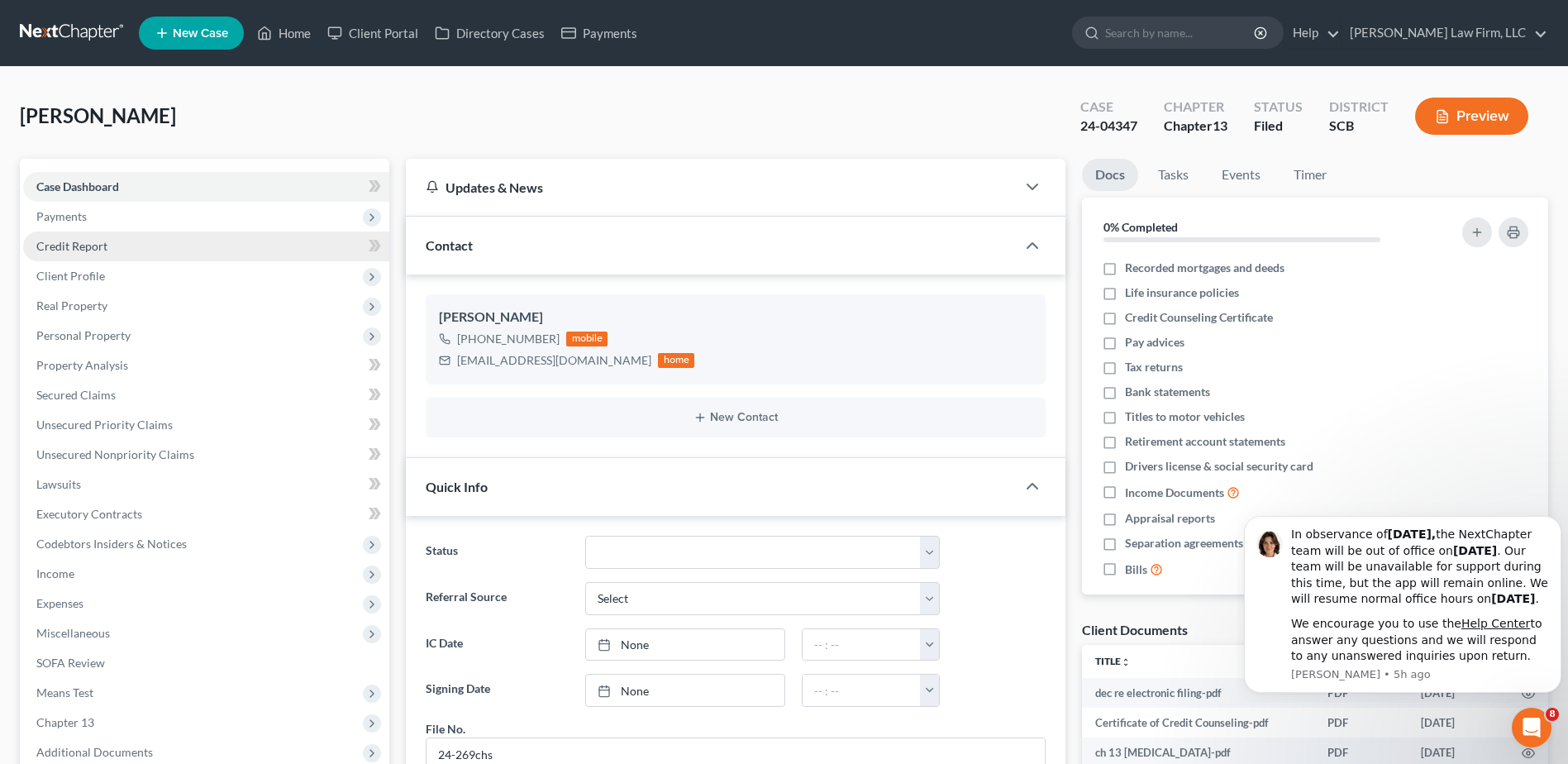
scroll to position [1849, 0]
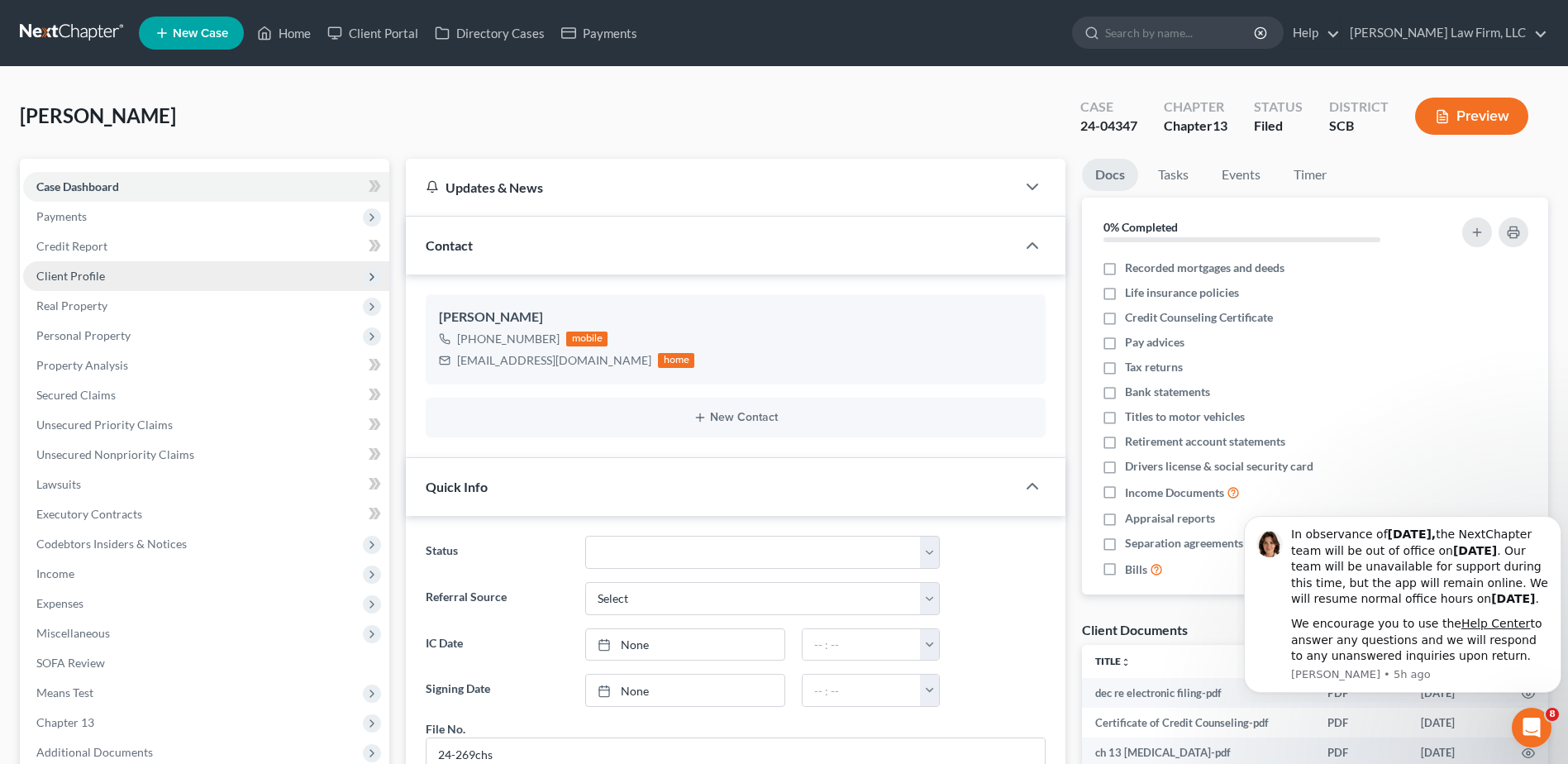
click at [81, 278] on span "Client Profile" at bounding box center [71, 275] width 69 height 14
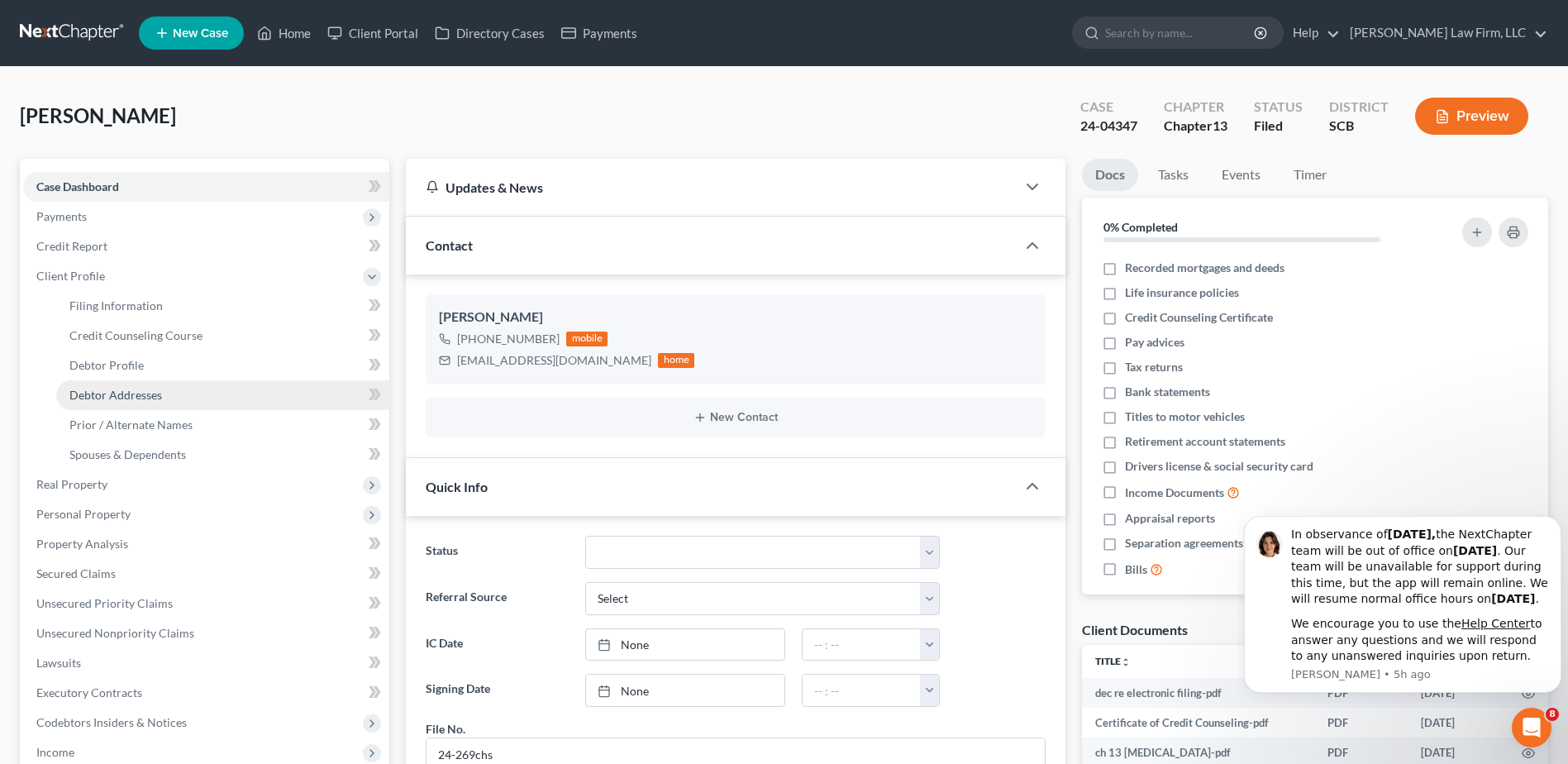
click at [138, 387] on span "Debtor Addresses" at bounding box center [115, 394] width 92 height 14
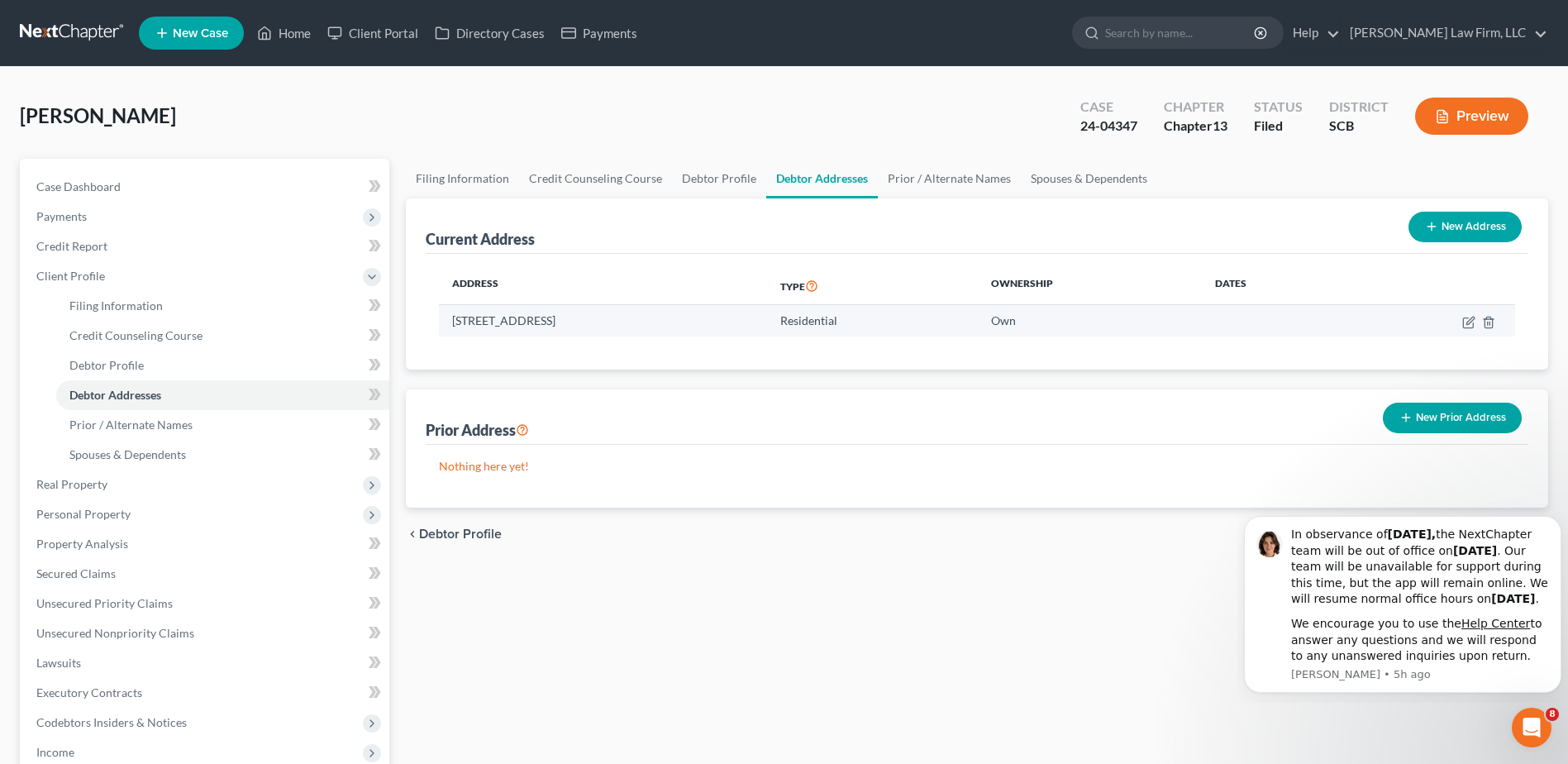
drag, startPoint x: 622, startPoint y: 320, endPoint x: 424, endPoint y: 326, distance: 198.1
click at [446, 317] on td "[STREET_ADDRESS]" at bounding box center [603, 321] width 328 height 32
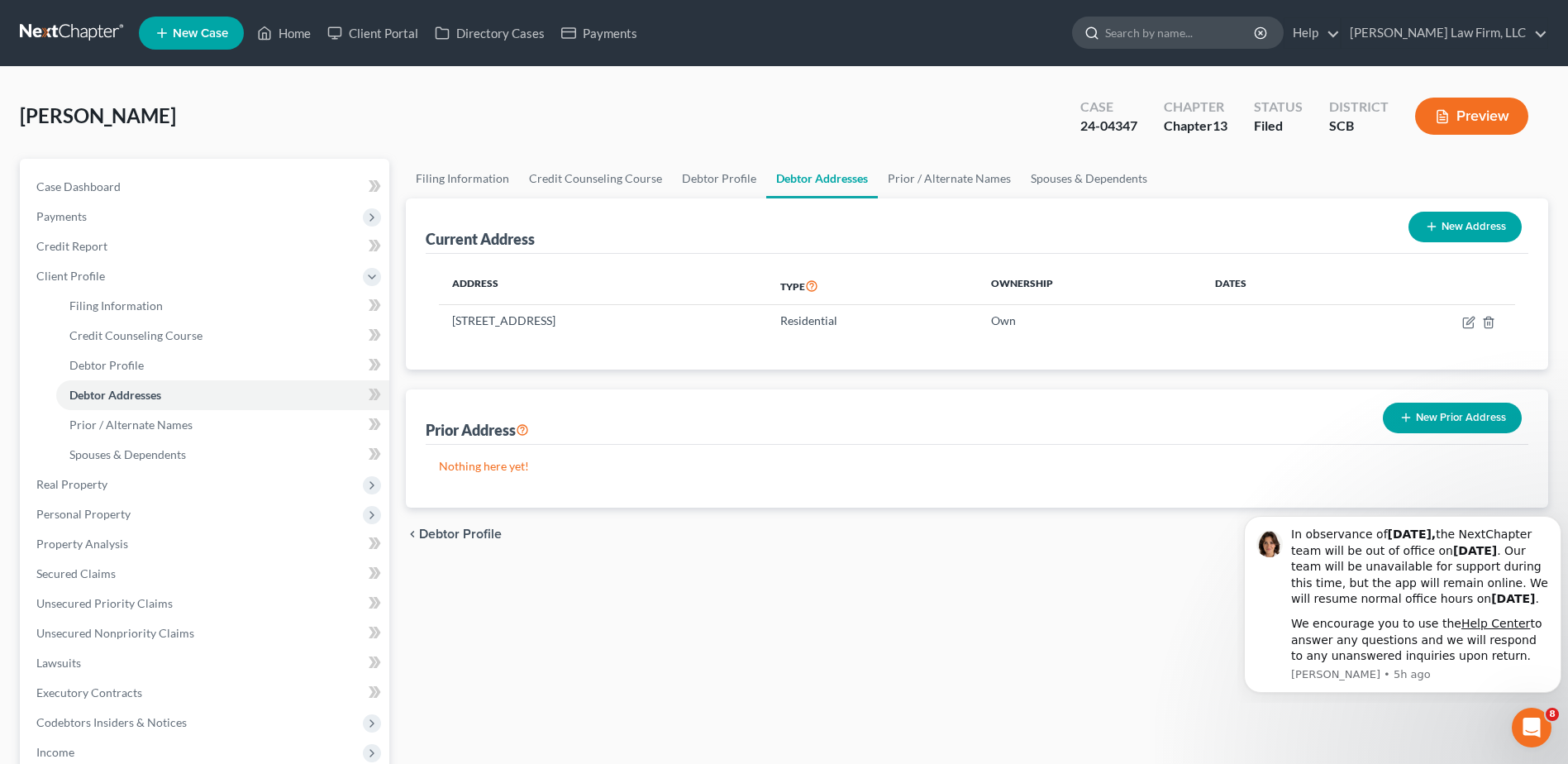
click at [1225, 39] on input "search" at bounding box center [1180, 32] width 151 height 31
type input "[GEOGRAPHIC_DATA]"
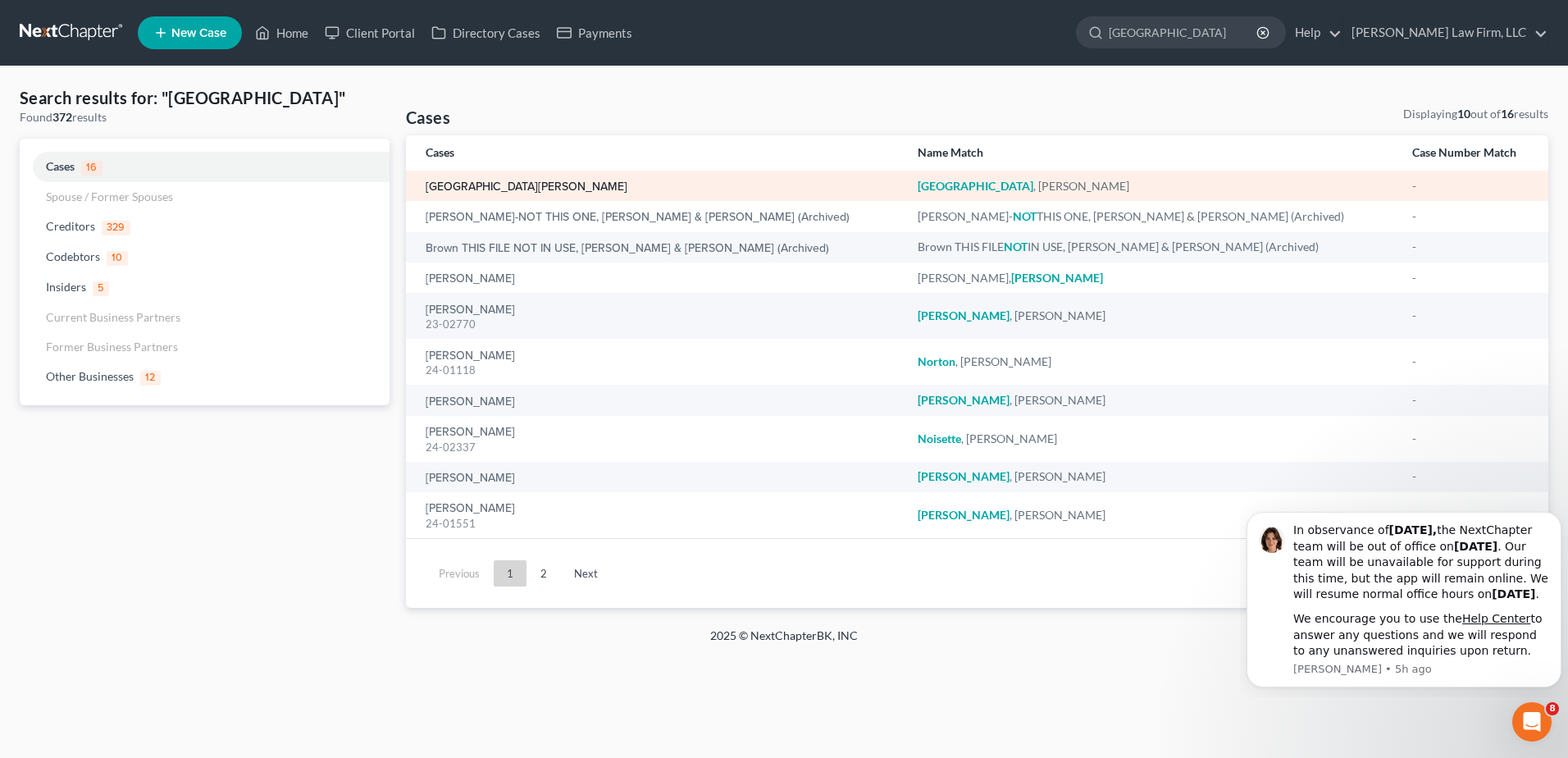
click at [462, 186] on link "[GEOGRAPHIC_DATA][PERSON_NAME]" at bounding box center [526, 187] width 202 height 12
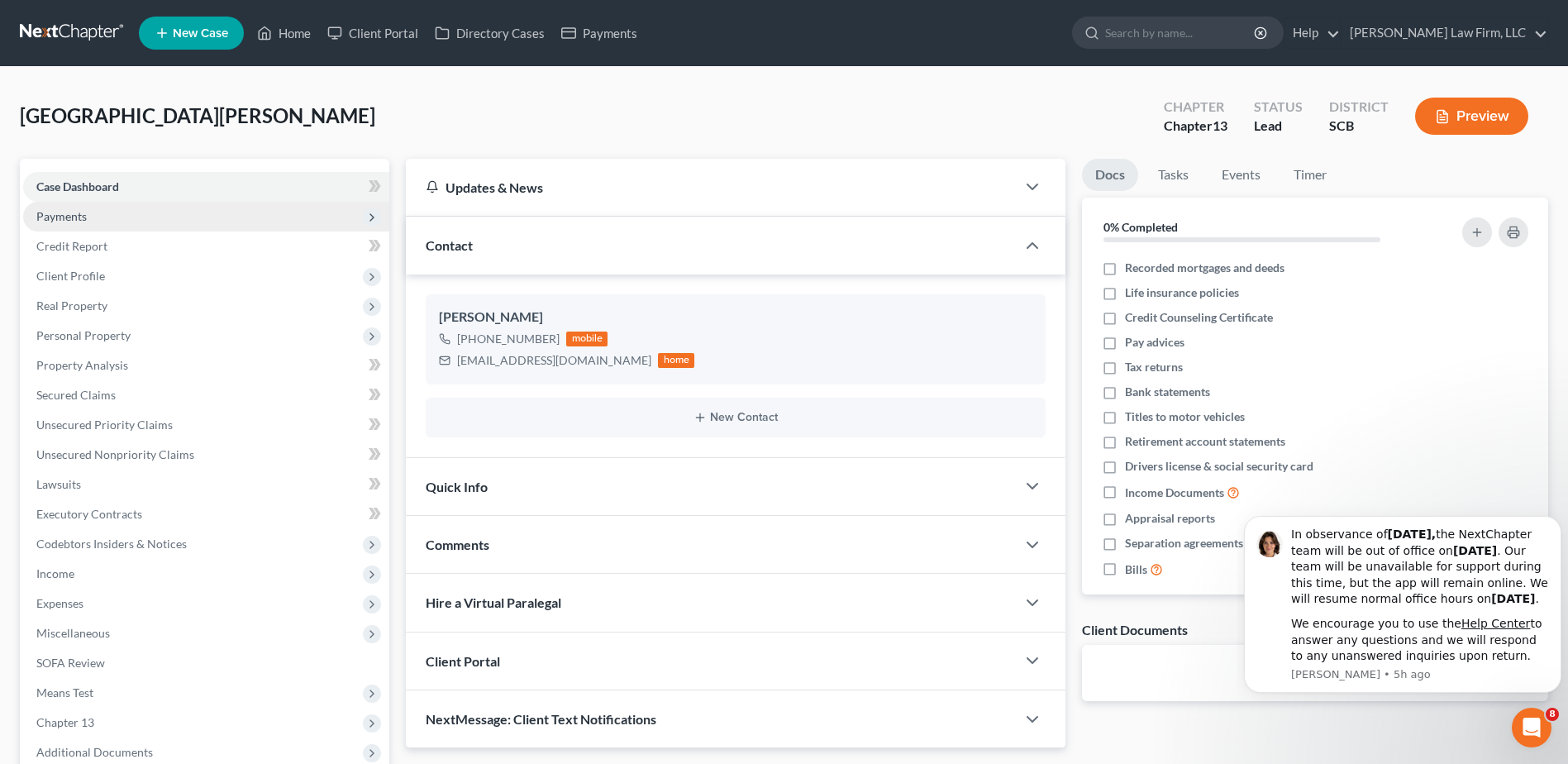
click at [84, 221] on span "Payments" at bounding box center [62, 217] width 51 height 14
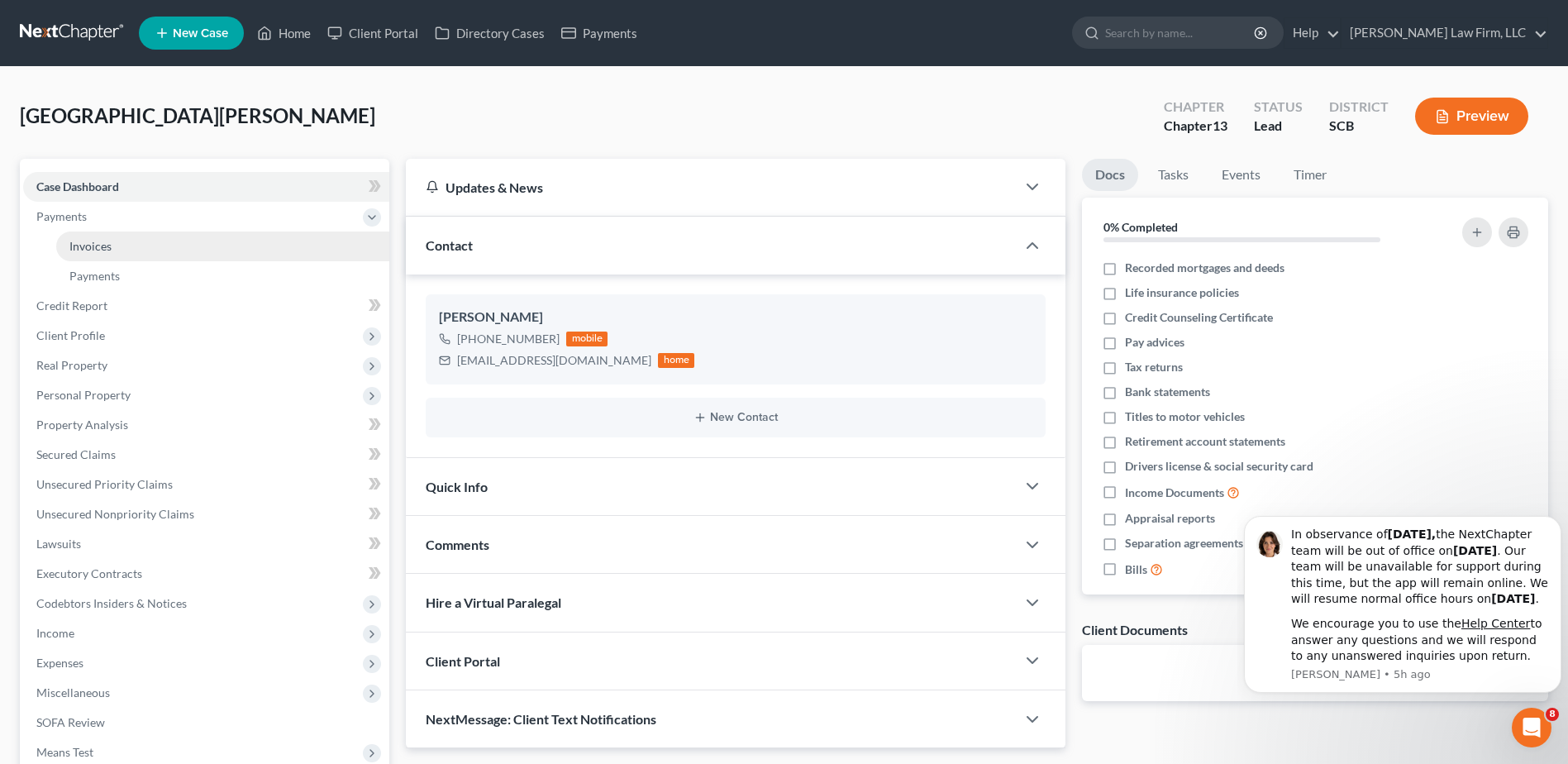
click at [101, 243] on span "Invoices" at bounding box center [90, 245] width 42 height 14
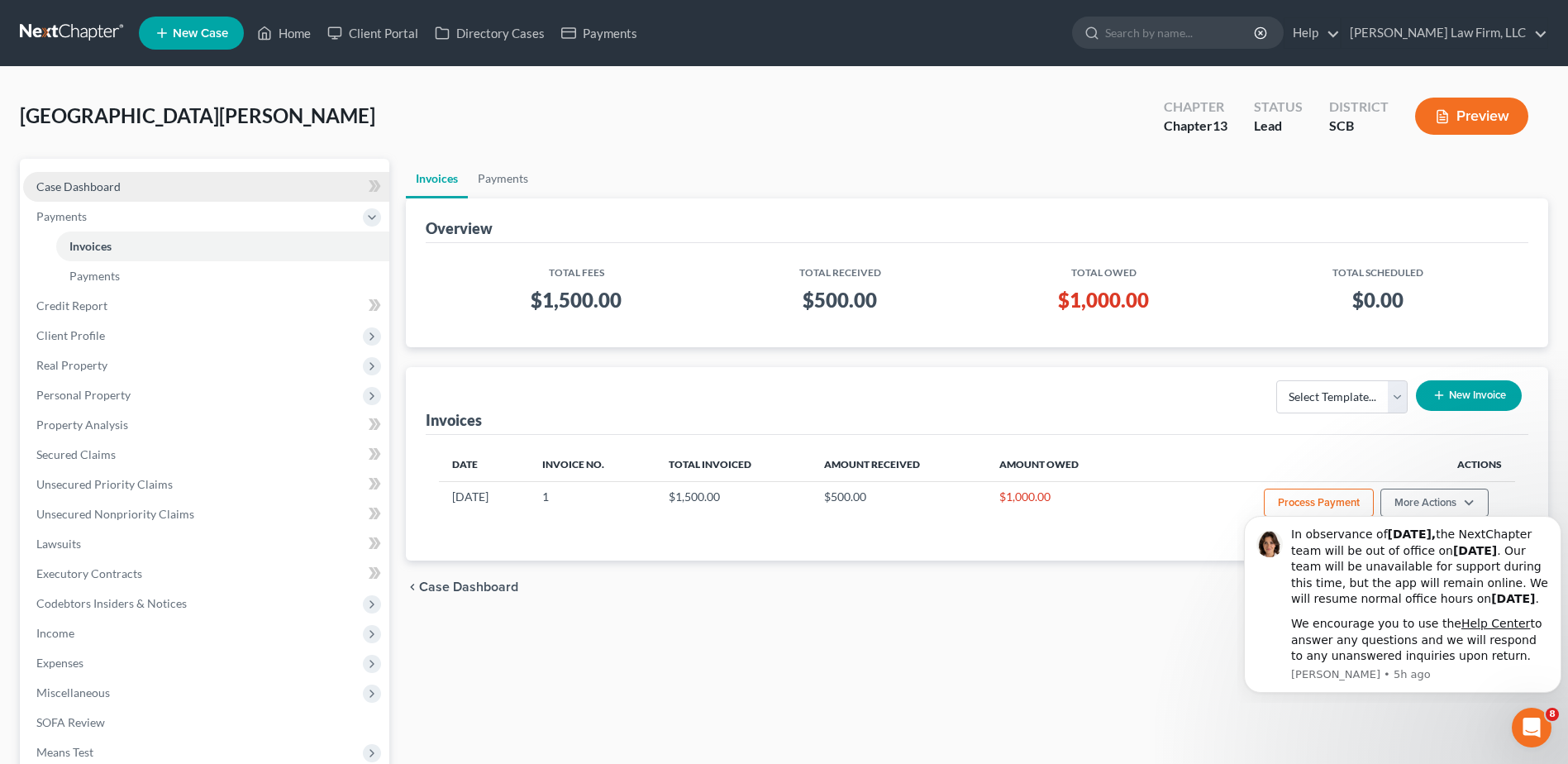
click at [95, 195] on link "Case Dashboard" at bounding box center [206, 187] width 367 height 30
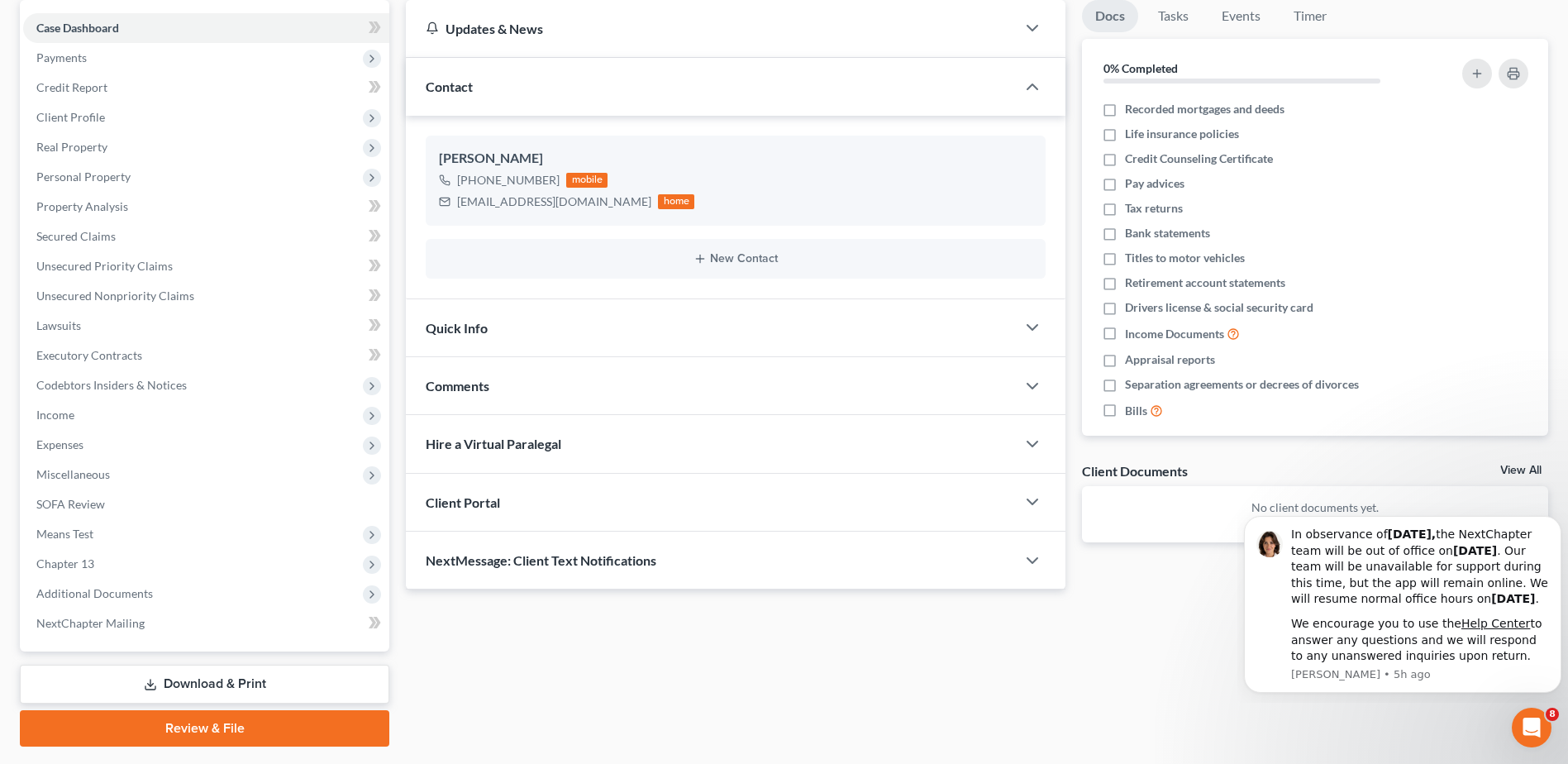
scroll to position [165, 0]
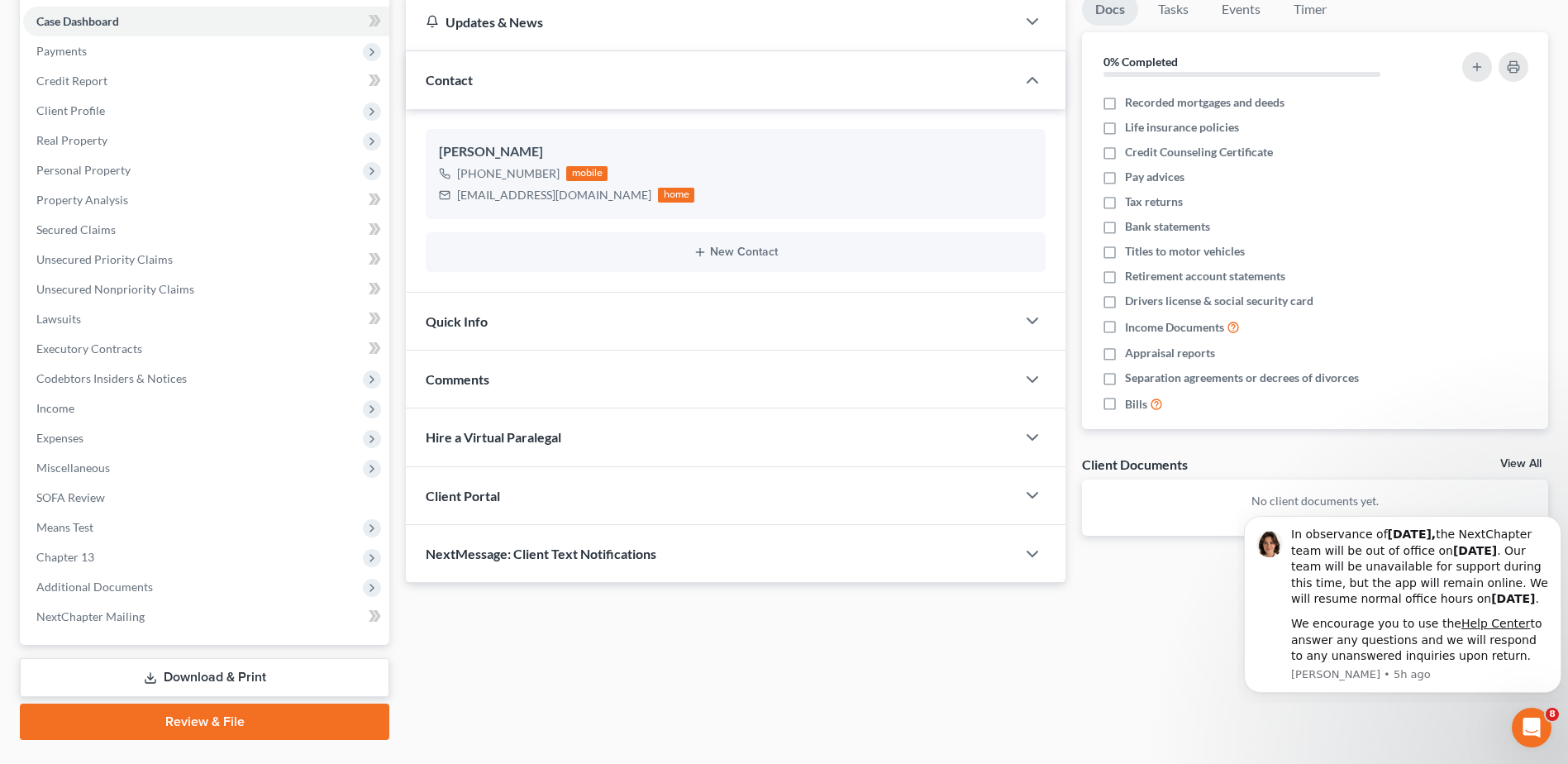
click at [447, 318] on span "Quick Info" at bounding box center [457, 321] width 62 height 16
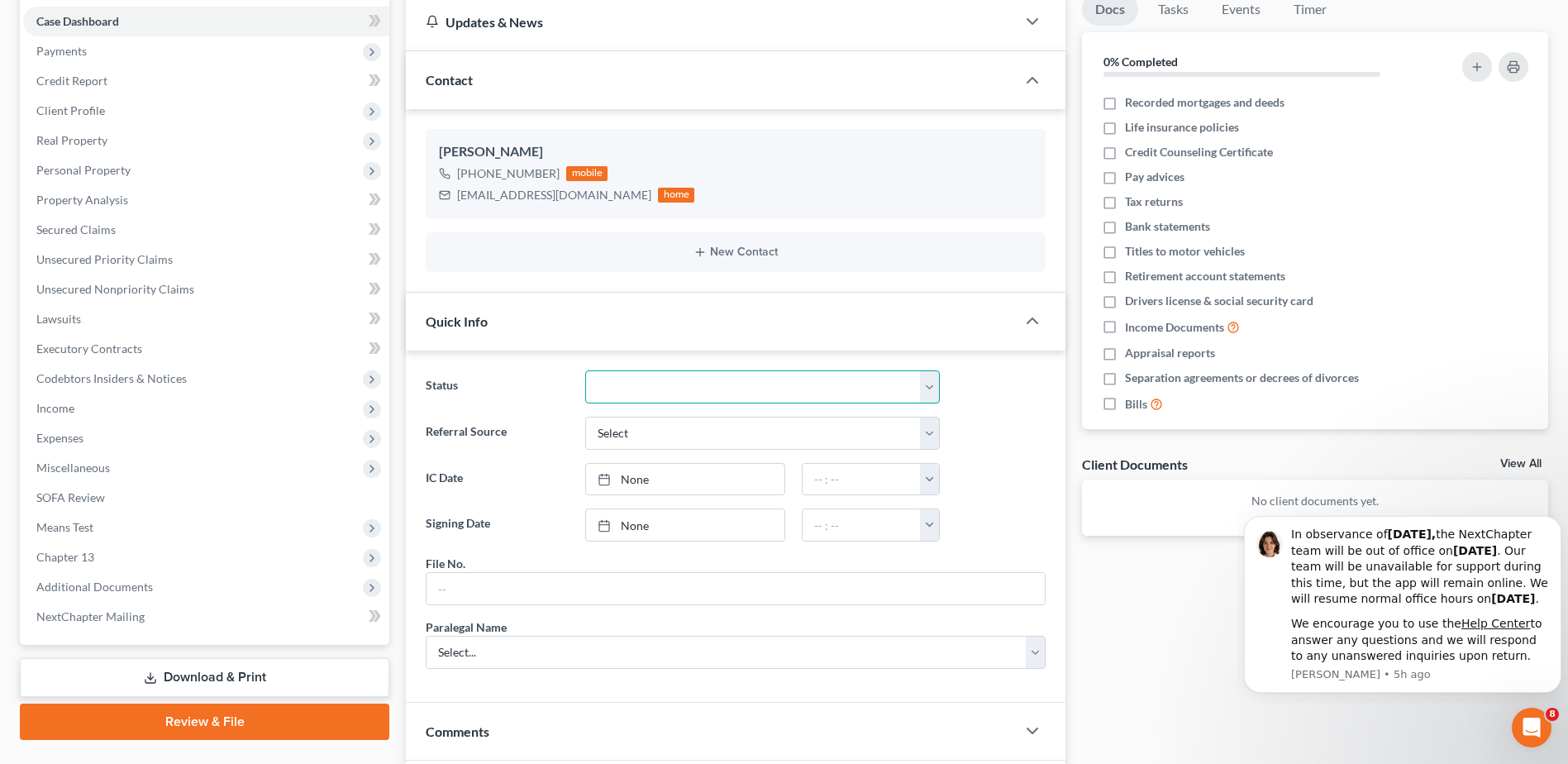
click at [646, 387] on select "Discharged Dismissed Filed In Progress Lead Lost Lead Ready to File To Review W…" at bounding box center [762, 386] width 355 height 33
select select "3"
click at [585, 371] on select "Discharged Dismissed Filed In Progress Lead Lost Lead Ready to File To Review W…" at bounding box center [762, 386] width 355 height 33
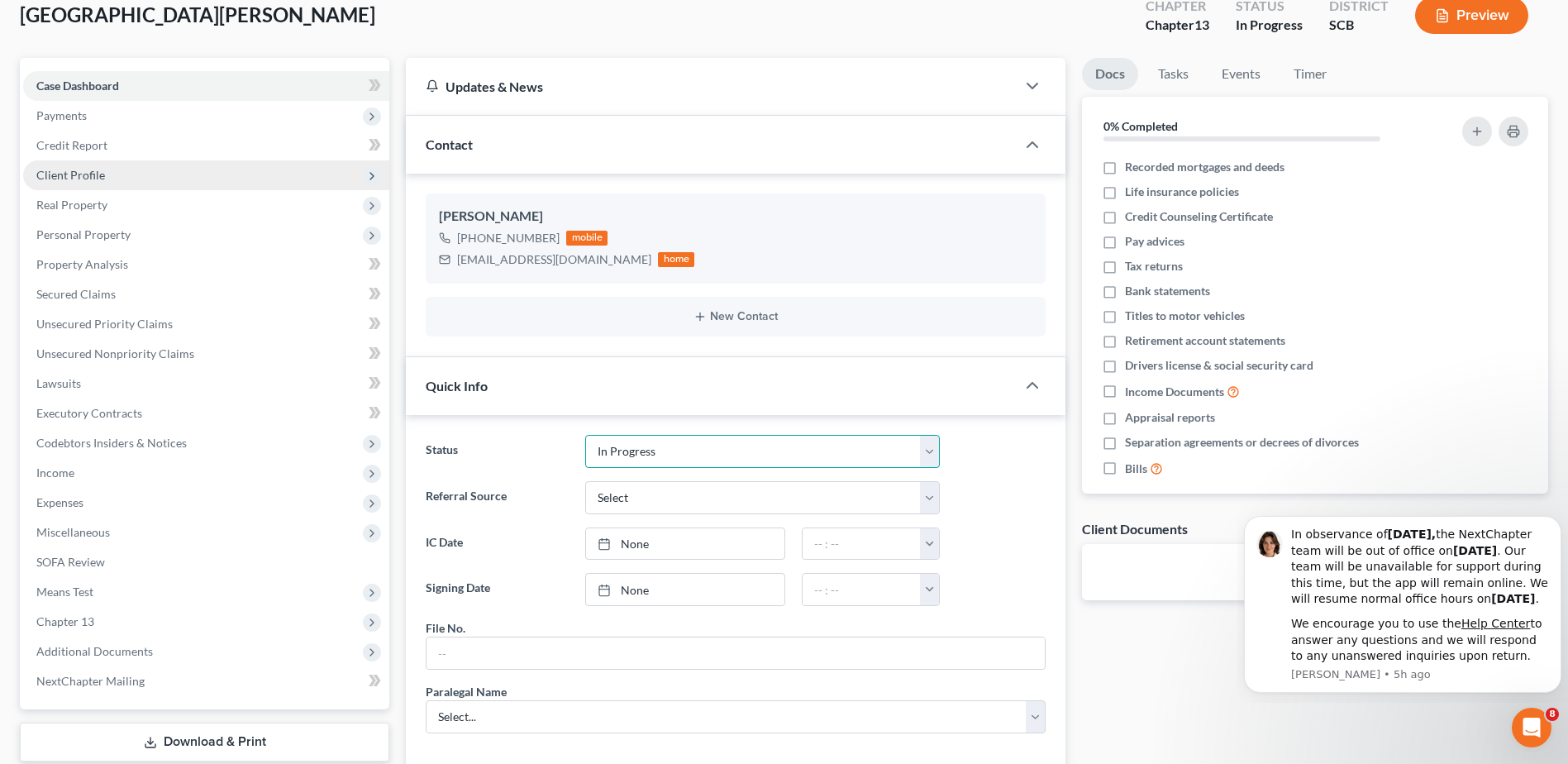
scroll to position [0, 0]
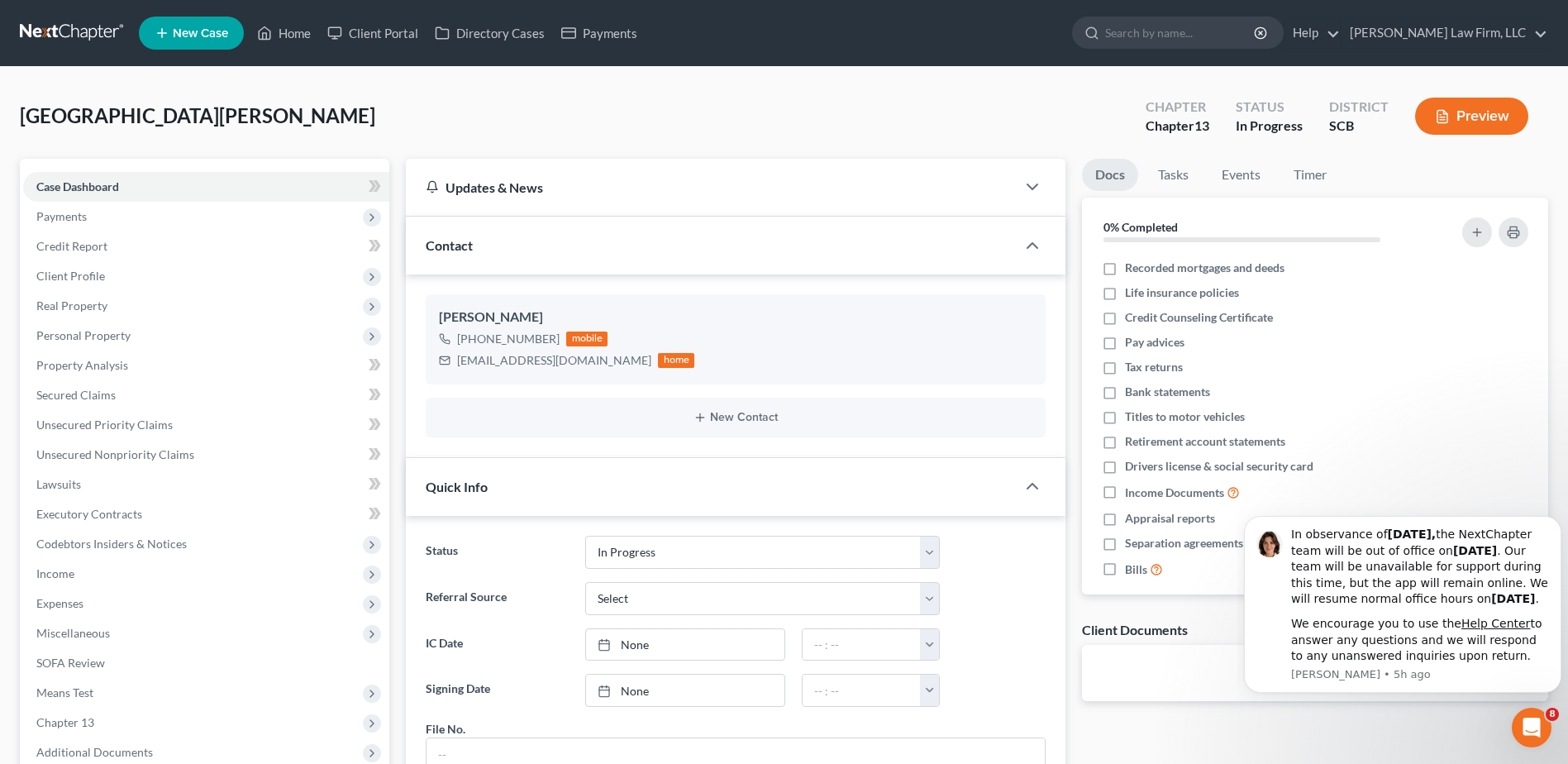
click at [89, 22] on link at bounding box center [73, 33] width 106 height 30
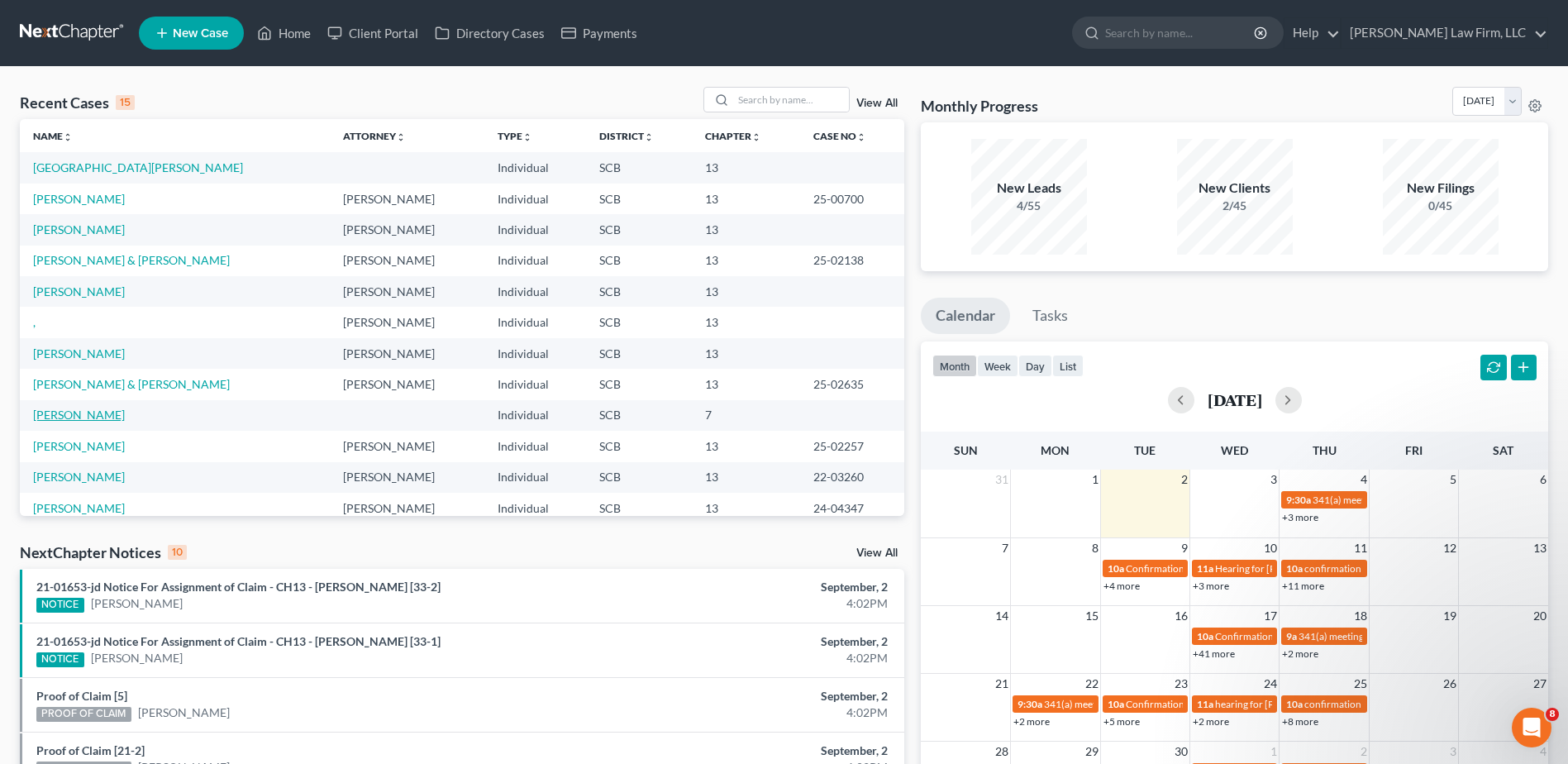
click at [81, 417] on link "Harvey, Uyless" at bounding box center [78, 414] width 91 height 14
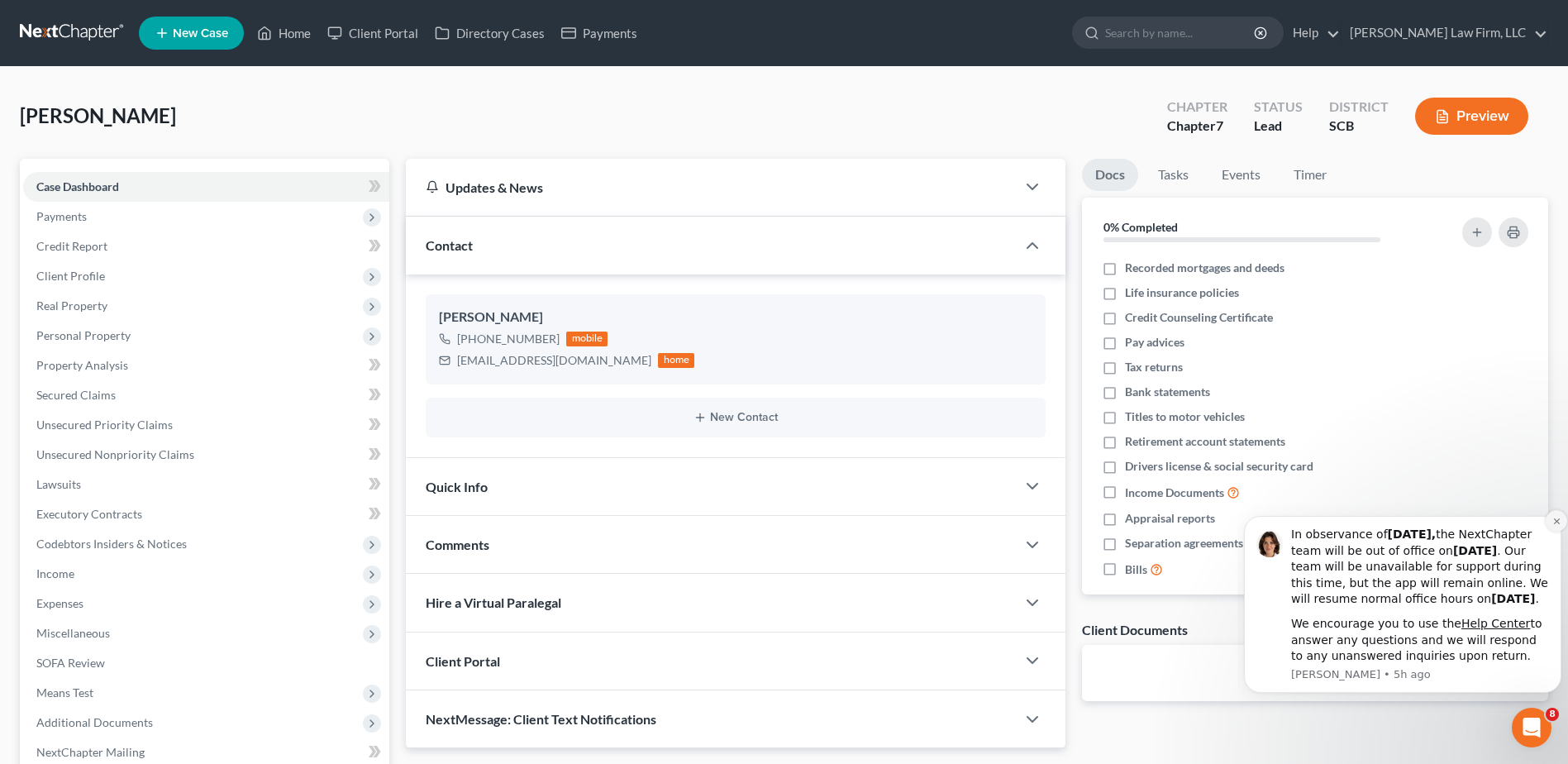
click at [1553, 517] on icon "Dismiss notification" at bounding box center [1557, 521] width 9 height 9
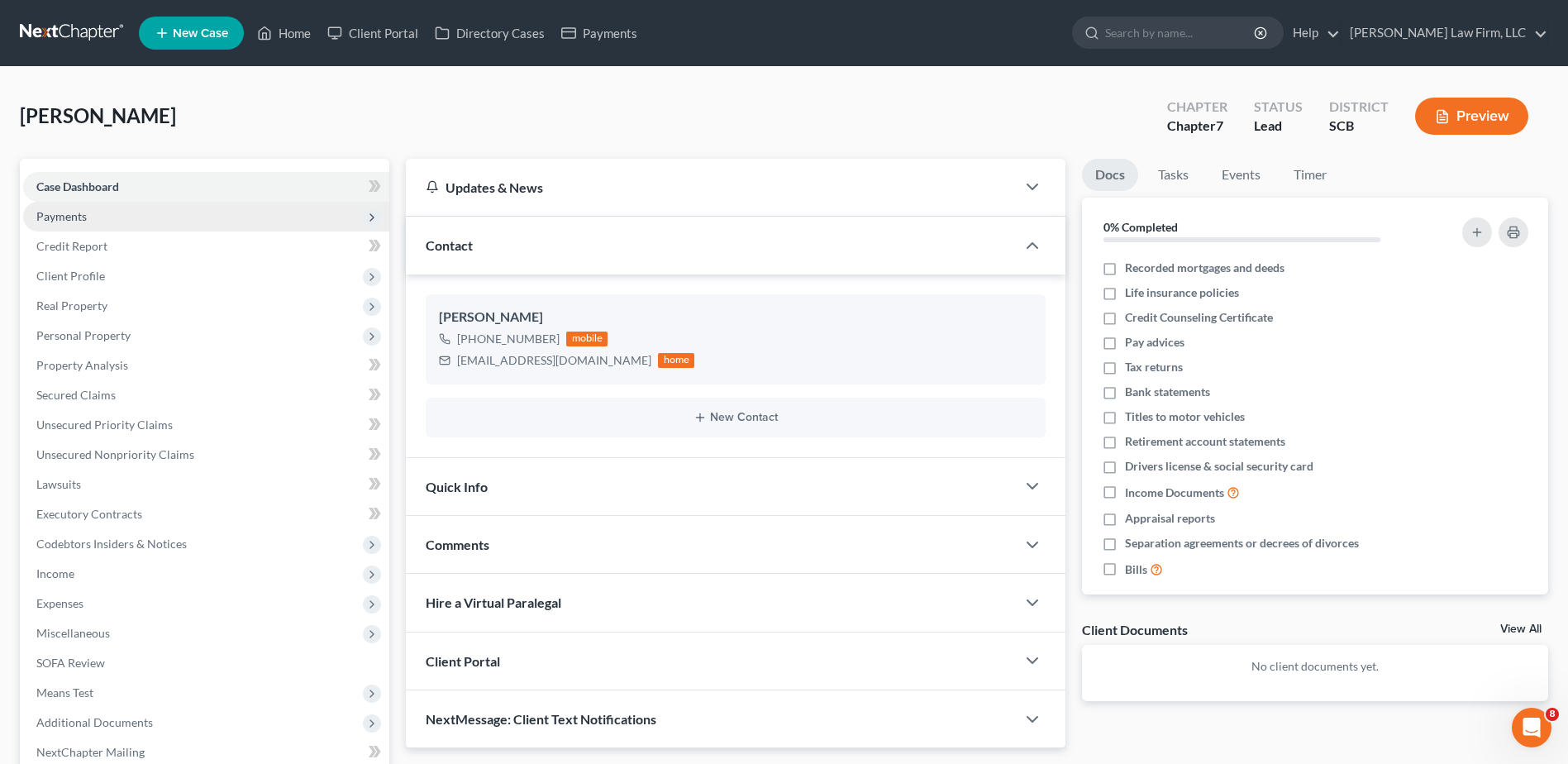
click at [47, 205] on span "Payments" at bounding box center [206, 217] width 367 height 30
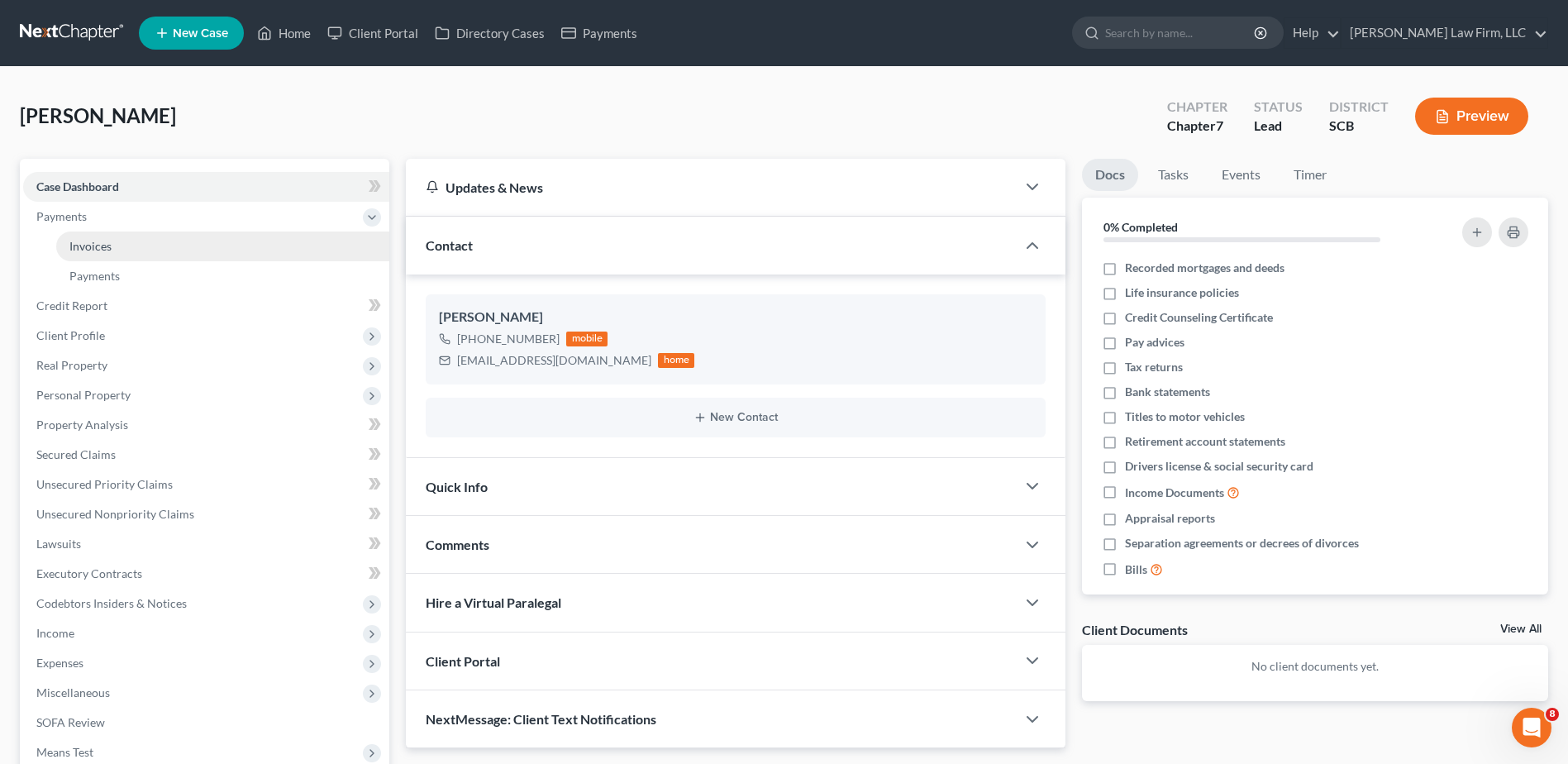
click at [74, 244] on span "Invoices" at bounding box center [90, 245] width 42 height 14
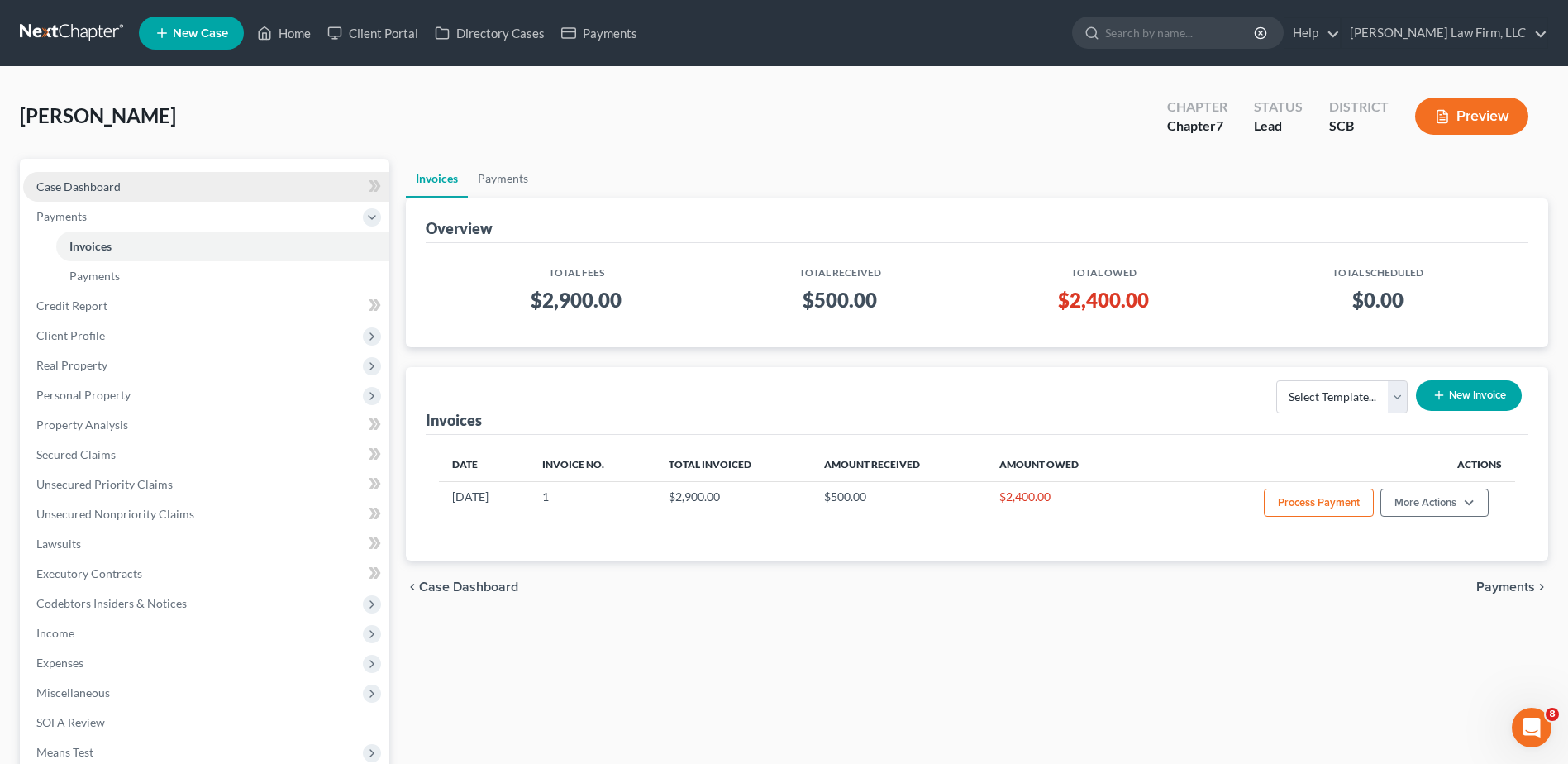
click at [80, 180] on span "Case Dashboard" at bounding box center [78, 187] width 84 height 14
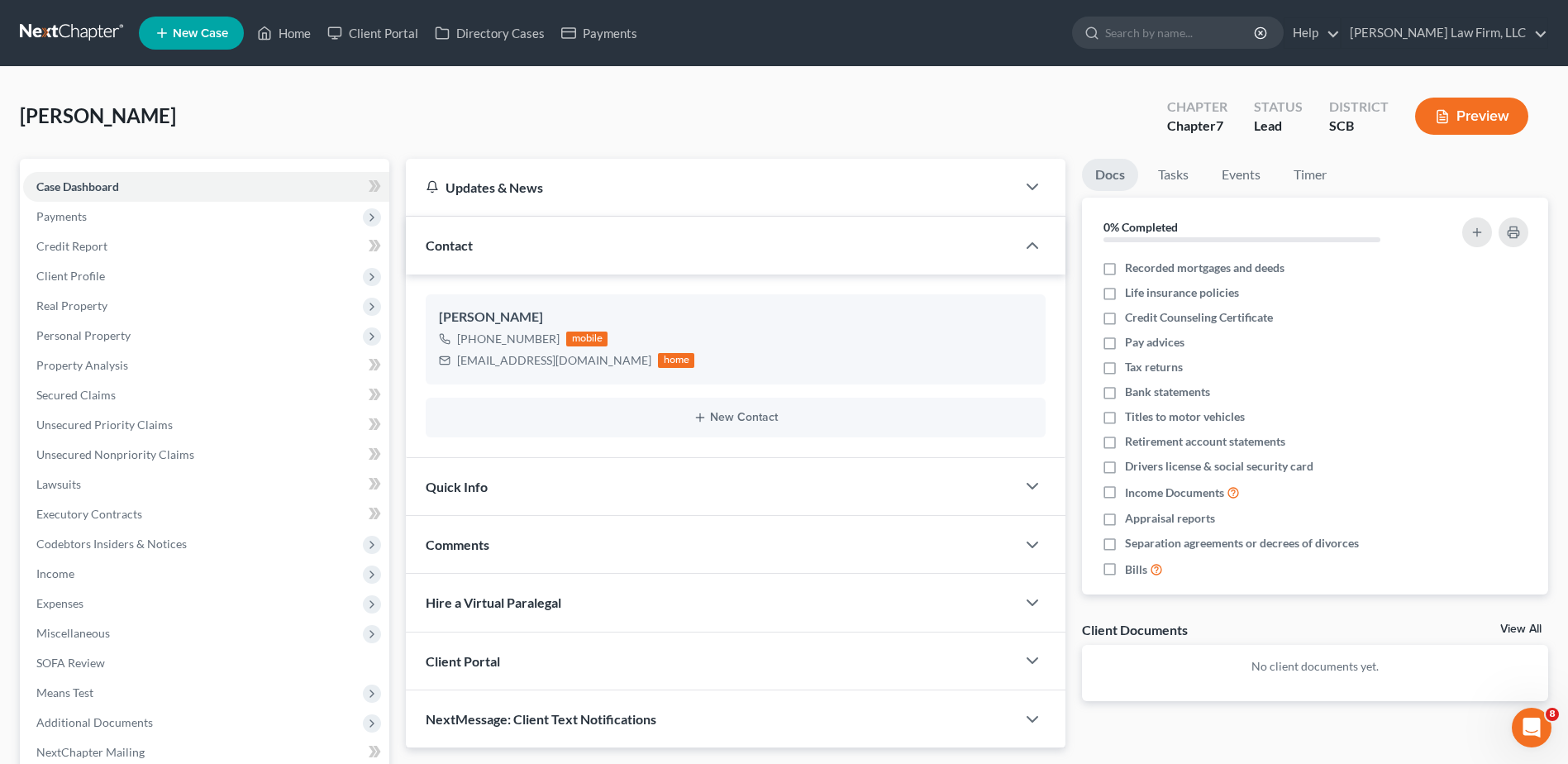
click at [496, 491] on div "Quick Info" at bounding box center [711, 486] width 610 height 57
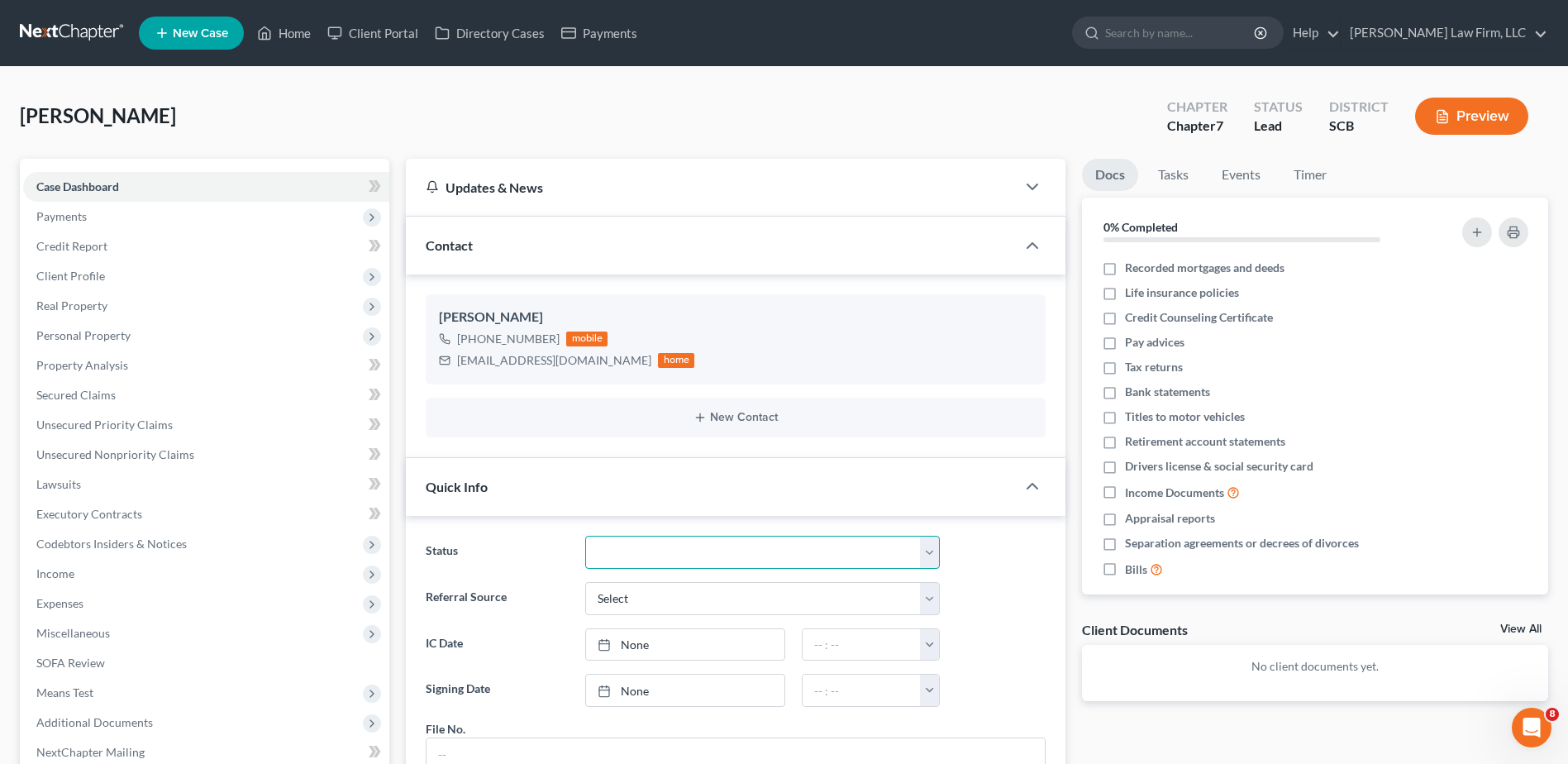
click at [616, 561] on select "Discharged Dismissed Filed In Progress Lead Lost Lead Ready to File To Review W…" at bounding box center [762, 551] width 355 height 33
select select "3"
click at [585, 535] on select "Discharged Dismissed Filed In Progress Lead Lost Lead Ready to File To Review W…" at bounding box center [762, 551] width 355 height 33
click at [86, 28] on link at bounding box center [73, 33] width 106 height 30
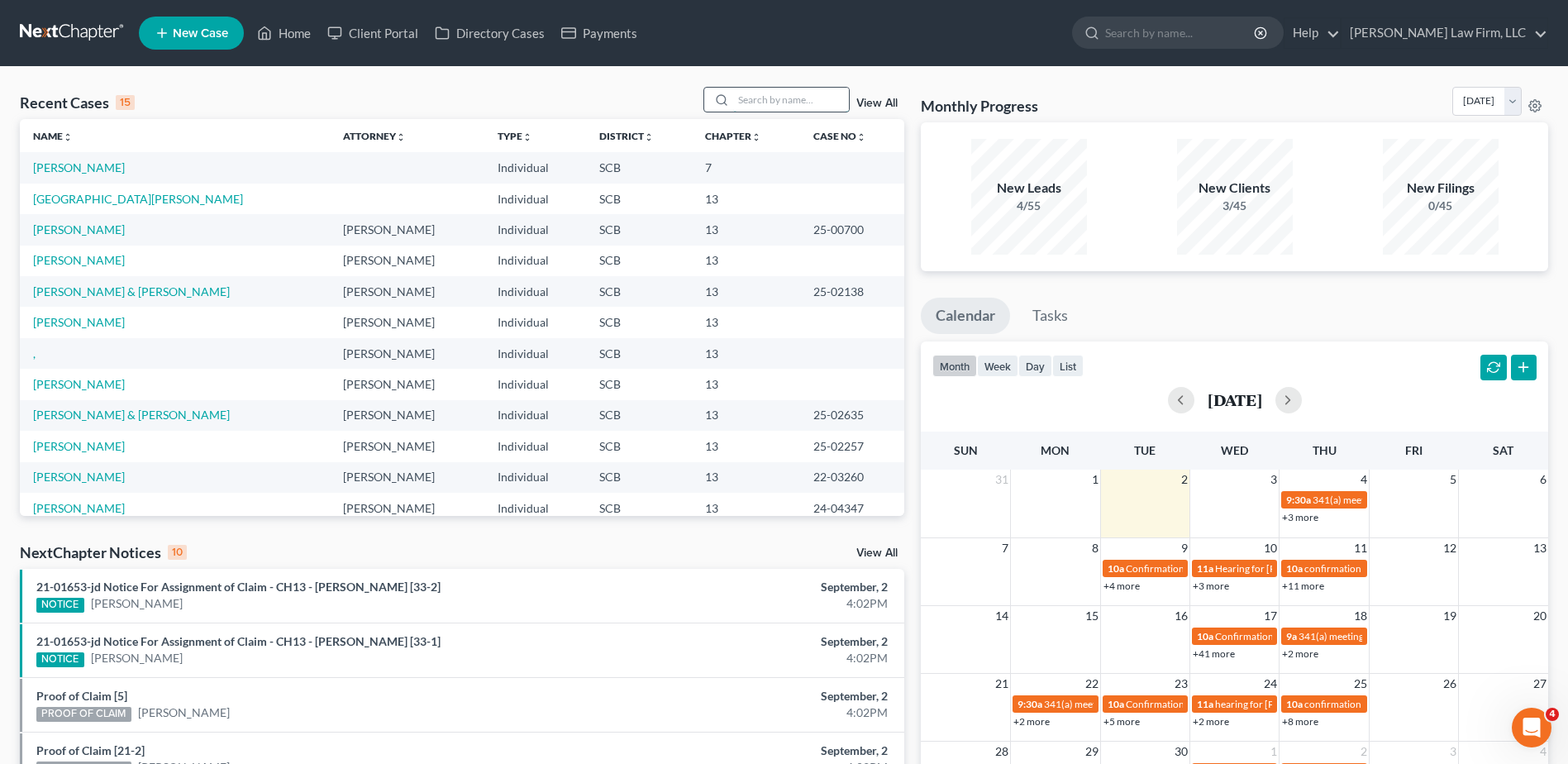
click at [738, 107] on input "search" at bounding box center [791, 99] width 115 height 24
type input "logan"
